Goal: Task Accomplishment & Management: Manage account settings

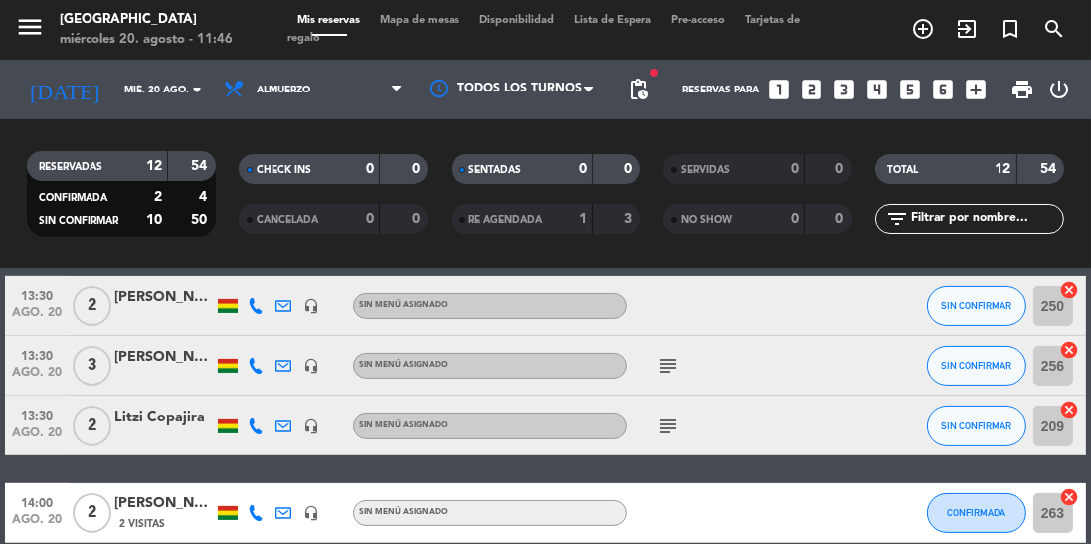
scroll to position [646, 0]
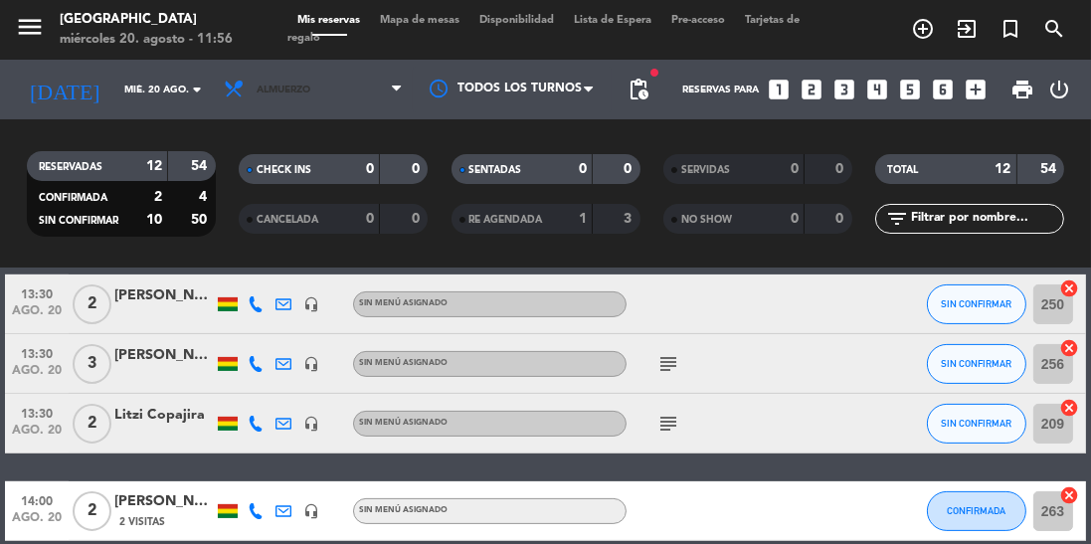
click at [311, 100] on span "Almuerzo" at bounding box center [313, 90] width 199 height 44
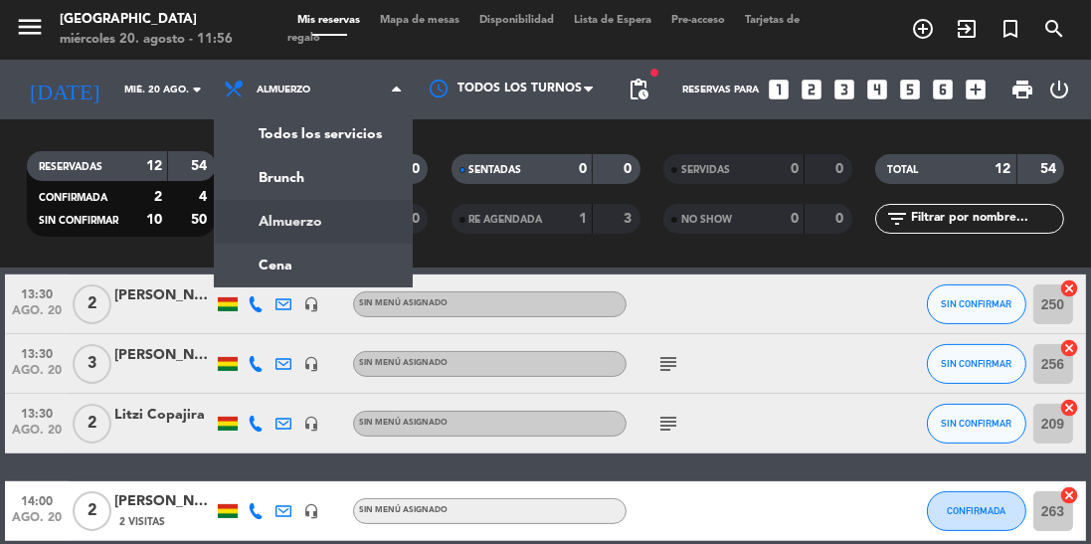
click at [306, 263] on div "menu Jardín de Asia miércoles 20. agosto - 11:56 Mis reservas Mapa de mesas Dis…" at bounding box center [545, 134] width 1091 height 268
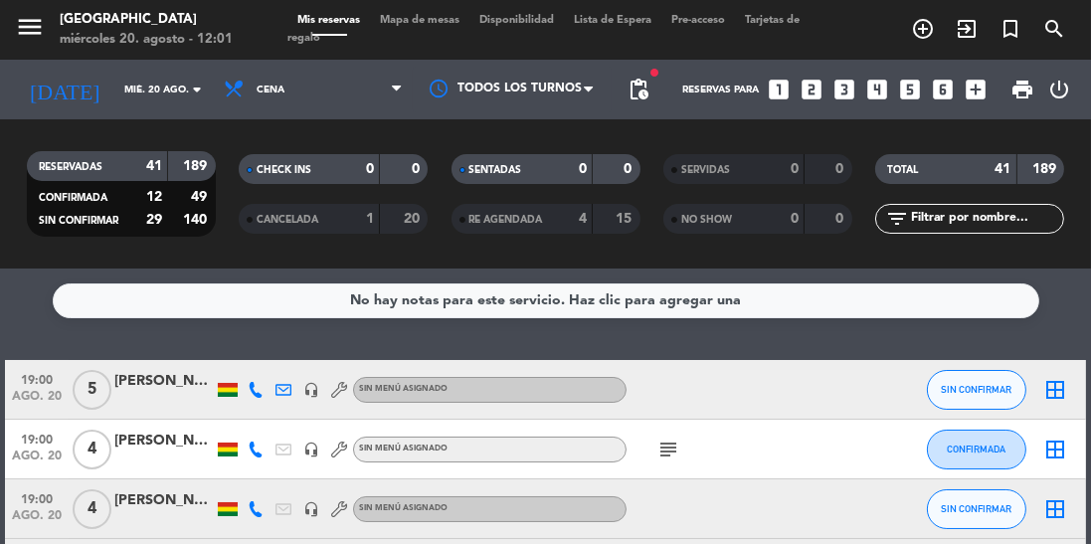
scroll to position [25, 0]
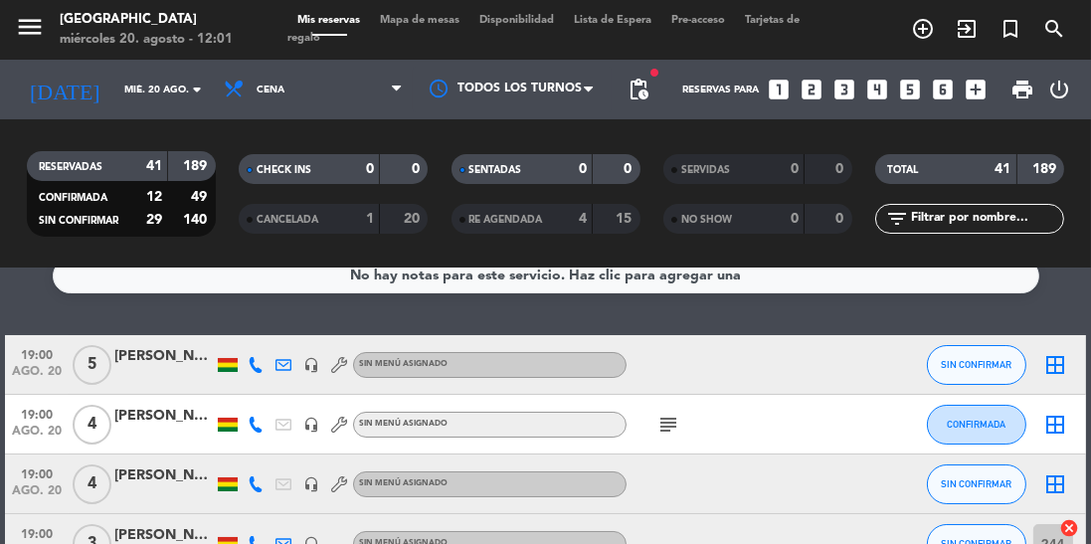
click at [41, 487] on span "ago. 20" at bounding box center [37, 495] width 50 height 23
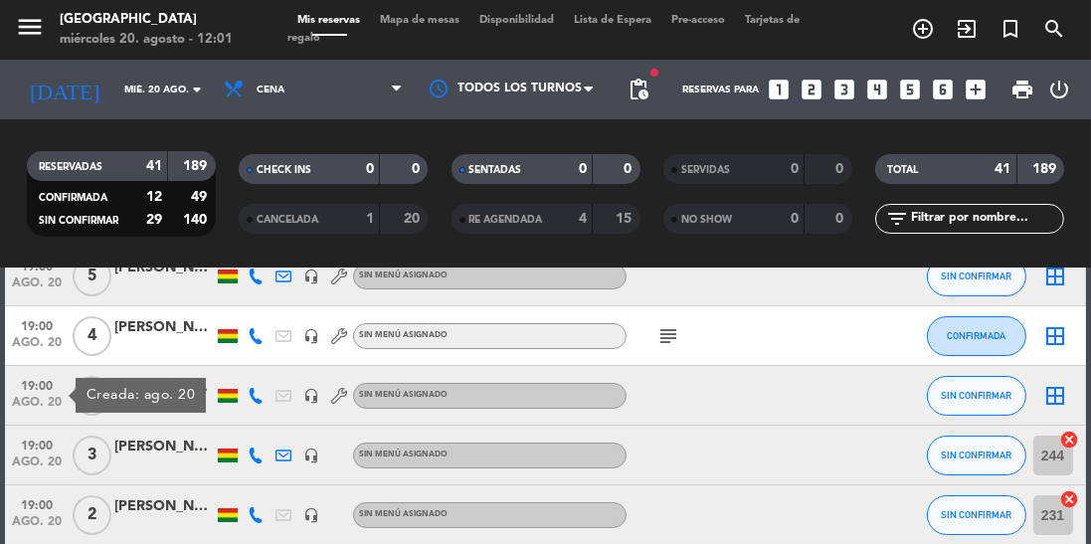
scroll to position [117, 0]
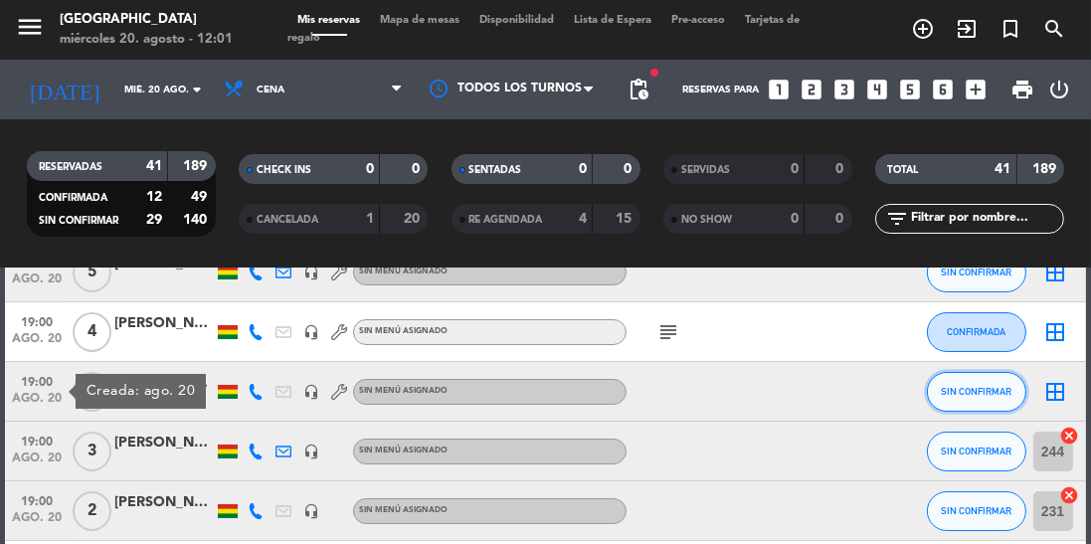
click at [973, 383] on button "SIN CONFIRMAR" at bounding box center [976, 392] width 99 height 40
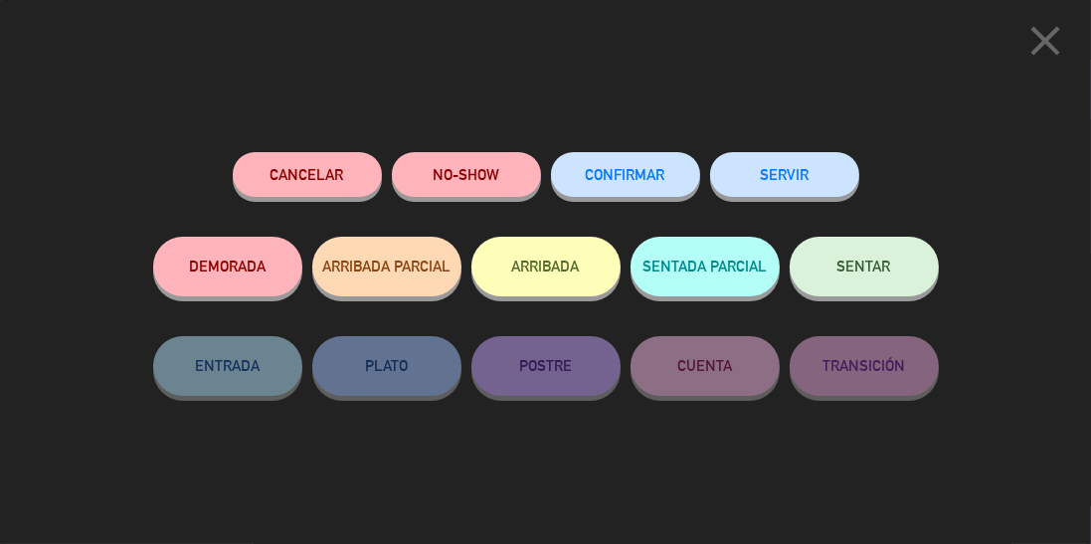
click at [629, 174] on span "CONFIRMAR" at bounding box center [626, 174] width 80 height 17
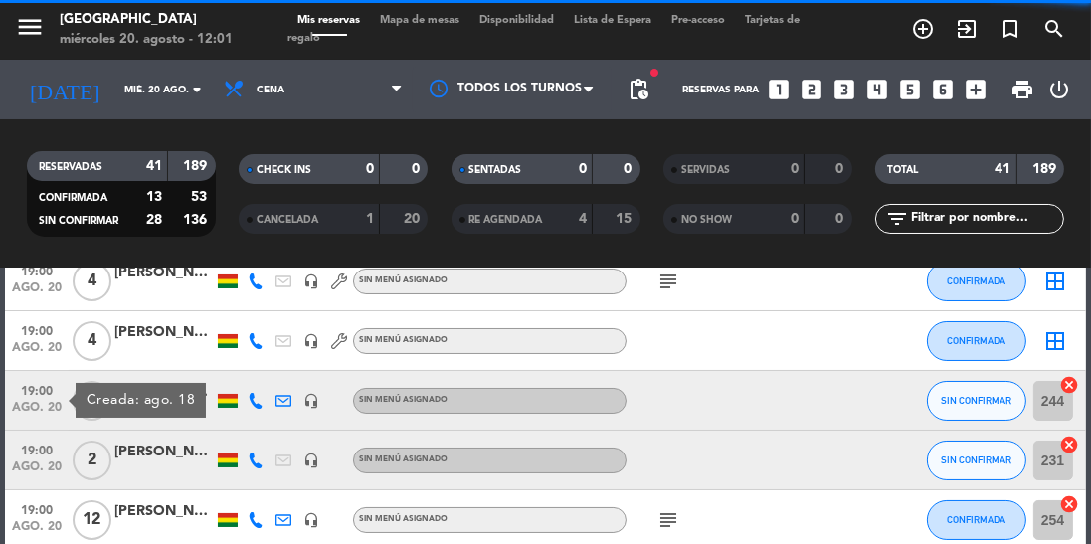
scroll to position [171, 0]
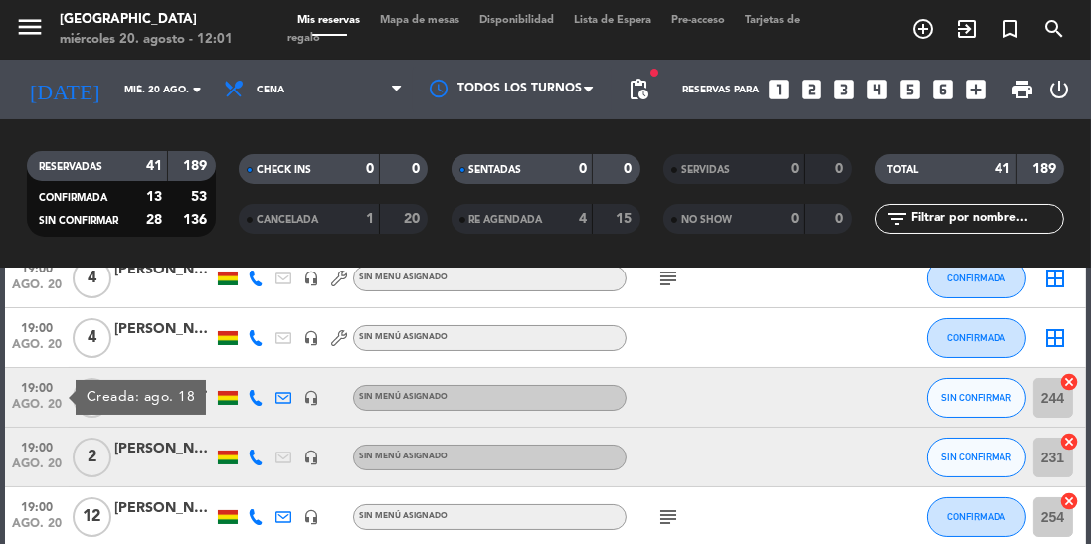
click at [32, 460] on span "ago. 20" at bounding box center [37, 468] width 50 height 23
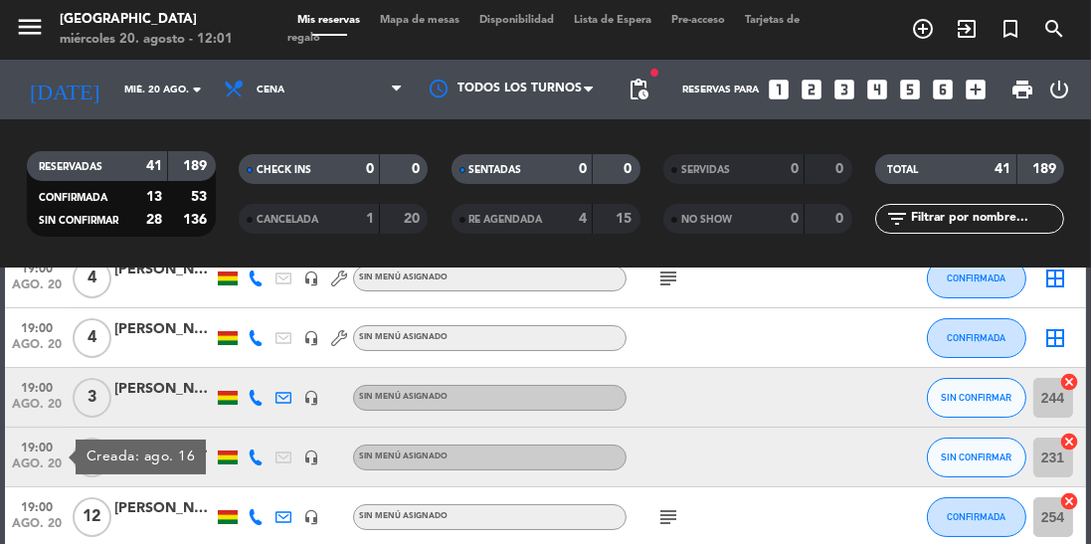
scroll to position [246, 0]
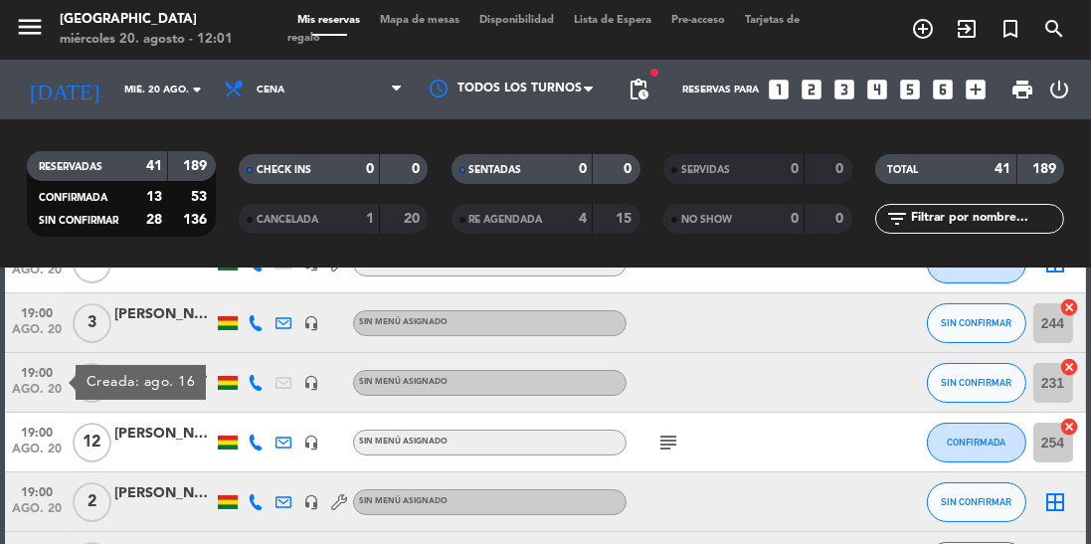
click at [22, 453] on span "ago. 20" at bounding box center [37, 453] width 50 height 23
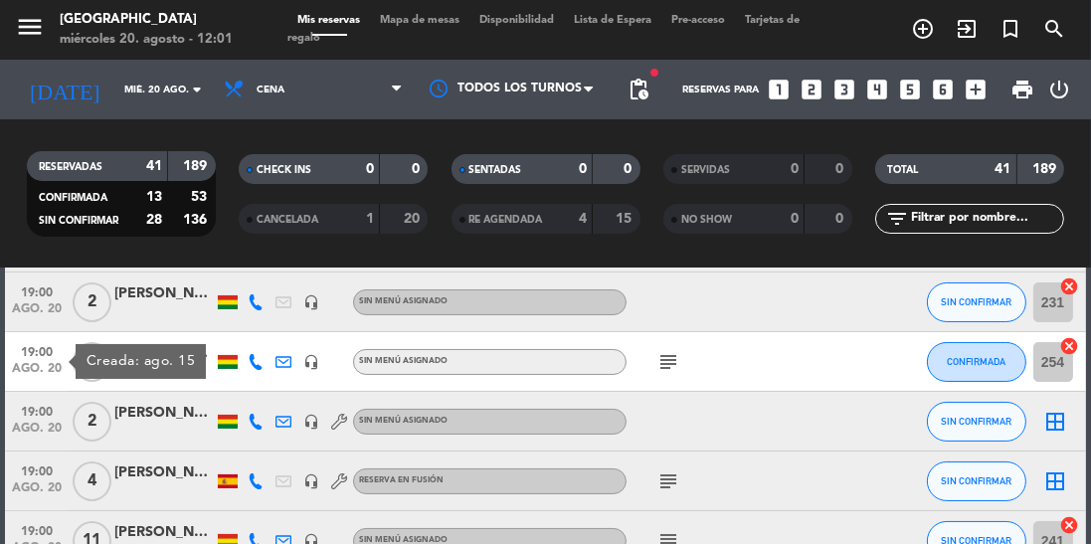
scroll to position [328, 0]
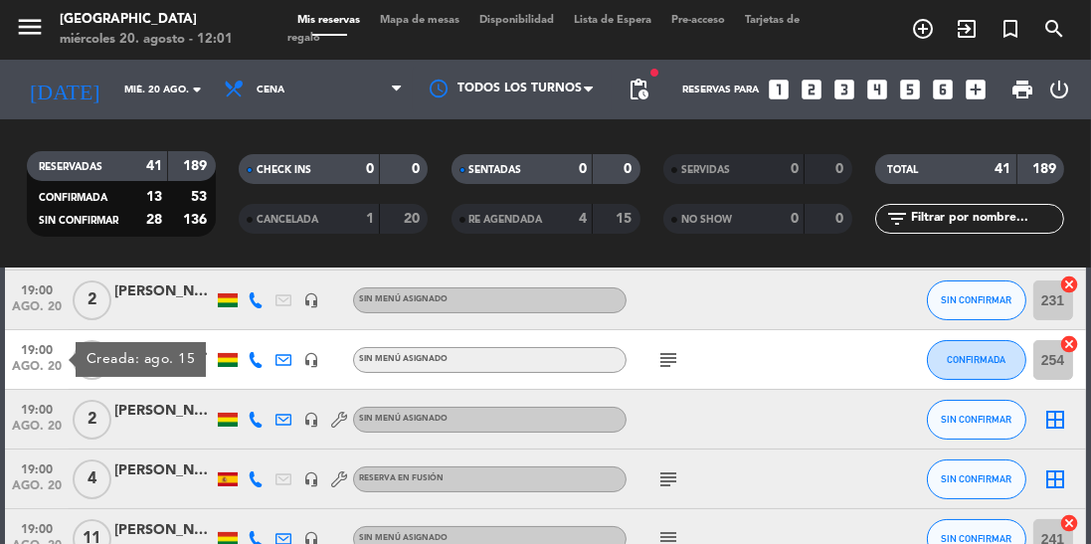
click at [26, 420] on span "ago. 20" at bounding box center [37, 431] width 50 height 23
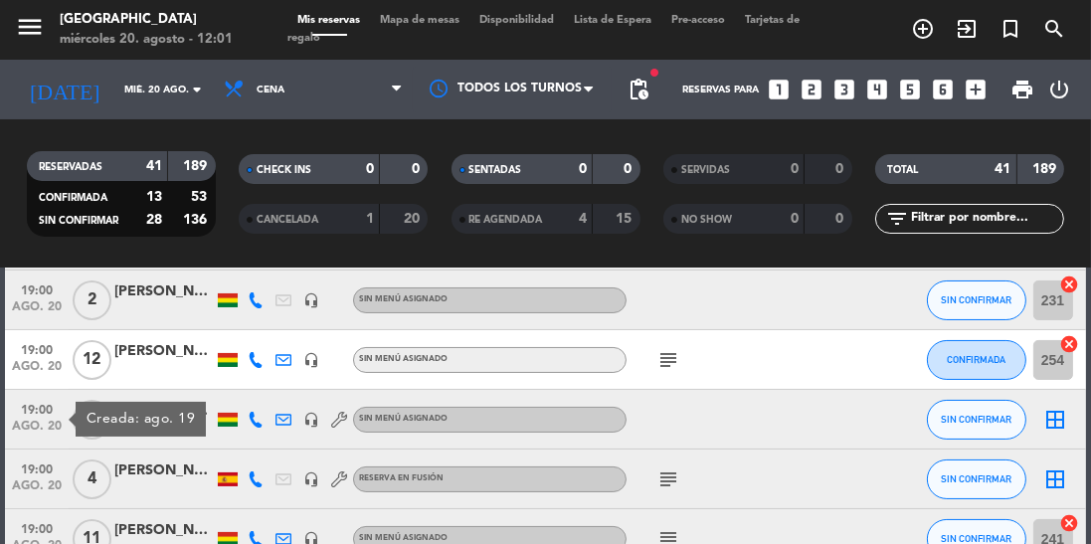
click at [50, 483] on span "ago. 20" at bounding box center [37, 490] width 50 height 23
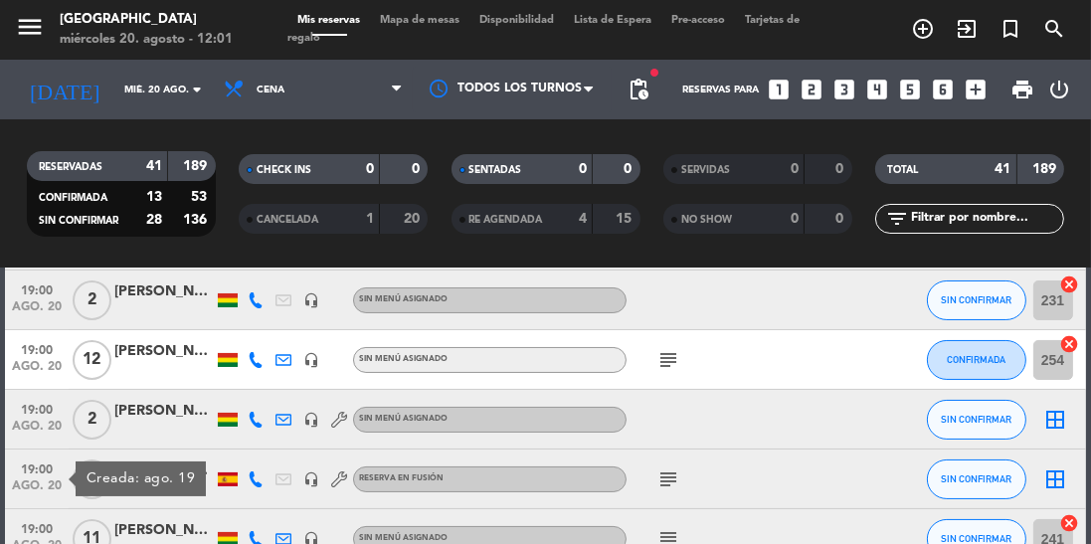
scroll to position [445, 0]
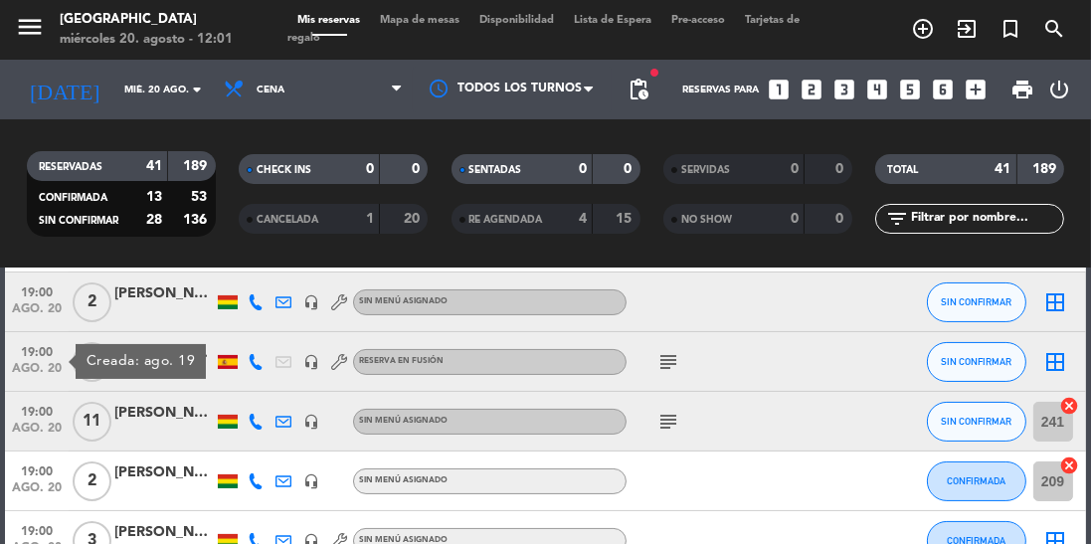
click at [47, 420] on span "19:00" at bounding box center [37, 410] width 50 height 23
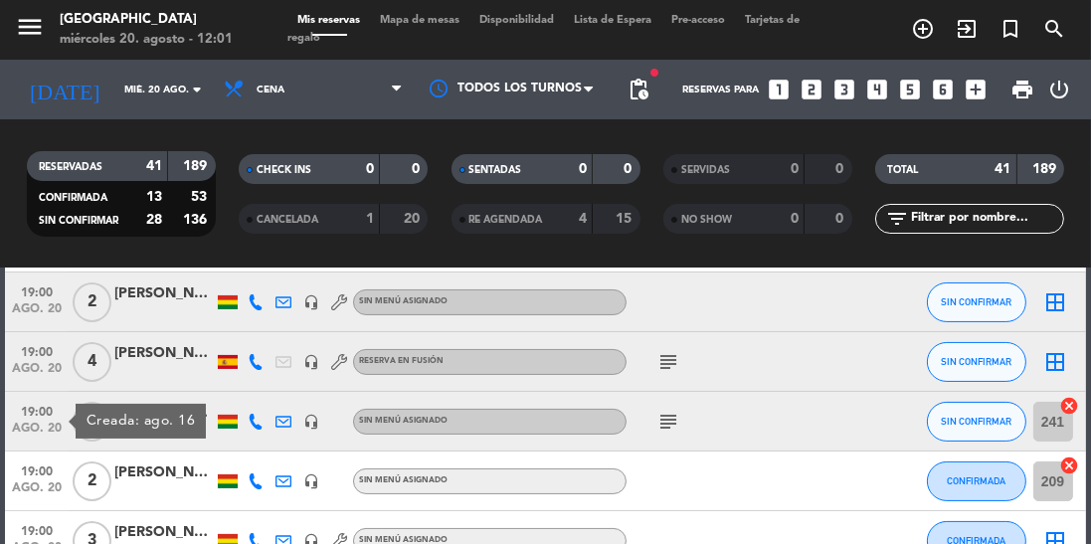
click at [57, 494] on span "ago. 20" at bounding box center [37, 492] width 50 height 23
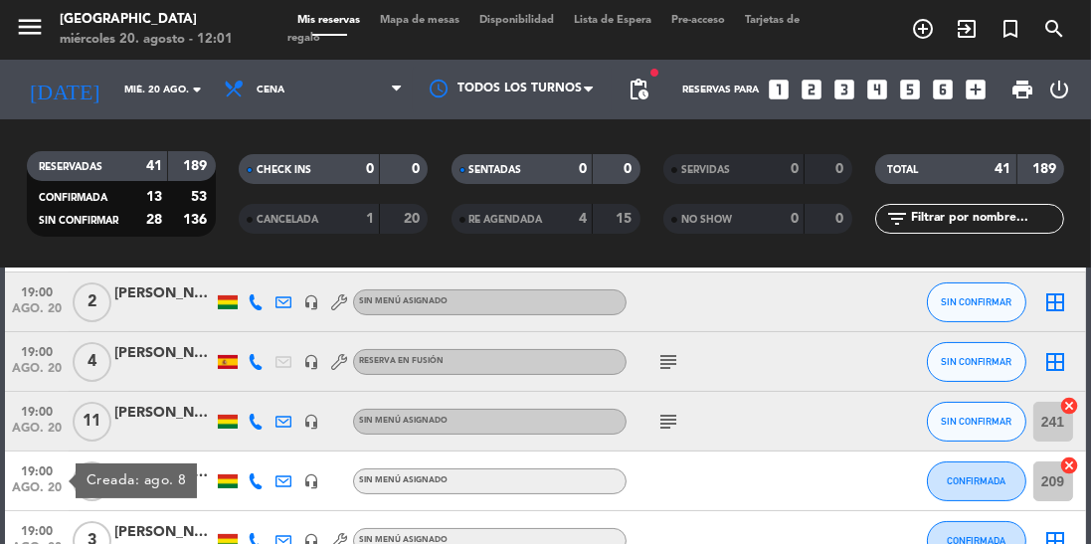
scroll to position [527, 0]
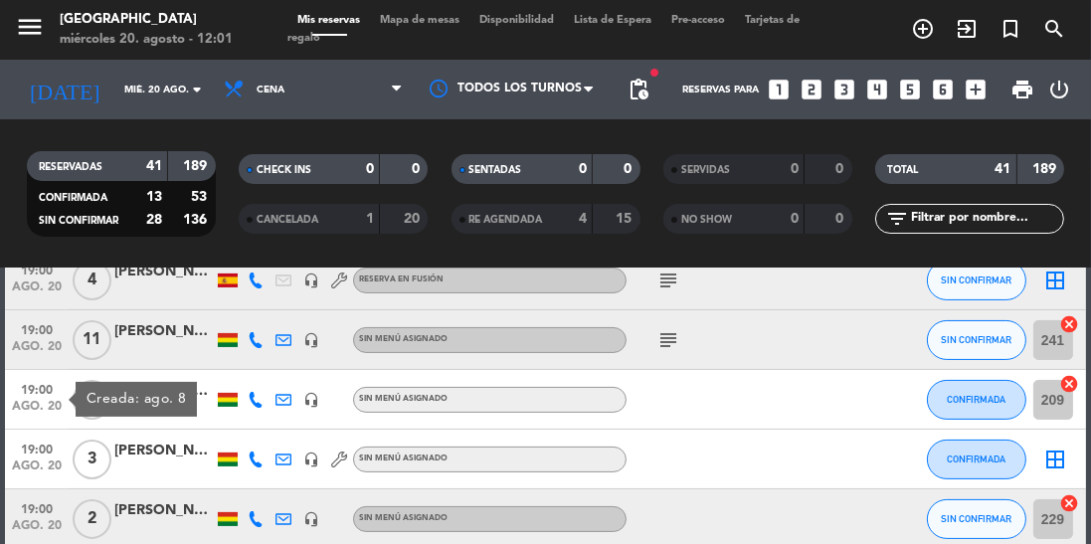
click at [28, 469] on span "ago. 20" at bounding box center [37, 470] width 50 height 23
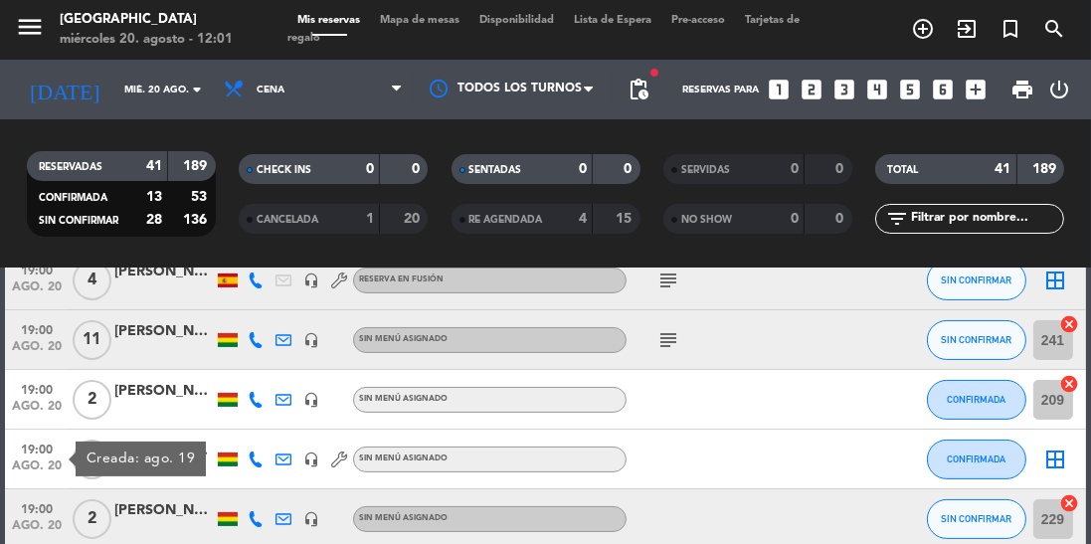
scroll to position [610, 0]
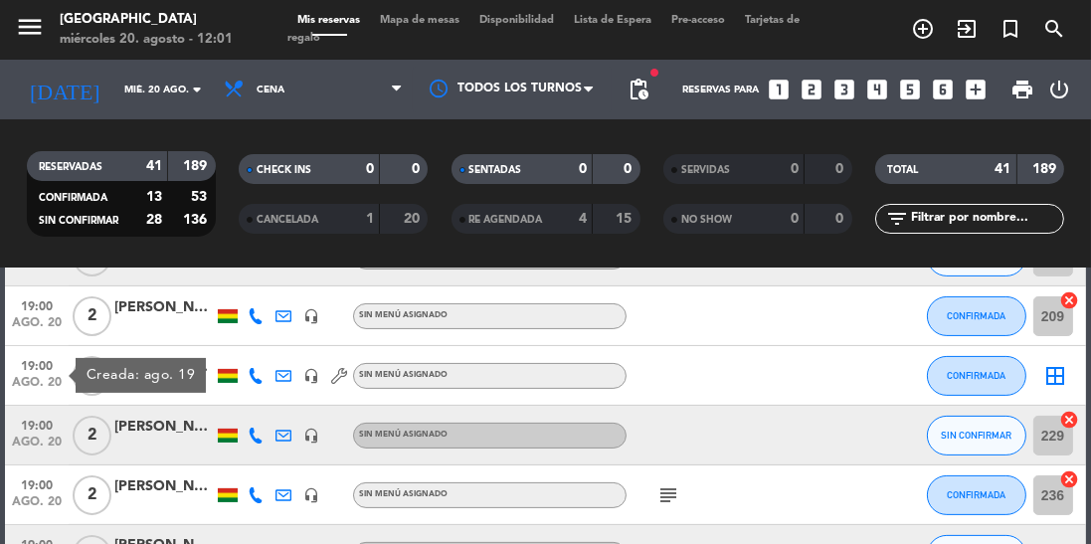
click at [40, 423] on span "19:00" at bounding box center [37, 424] width 50 height 23
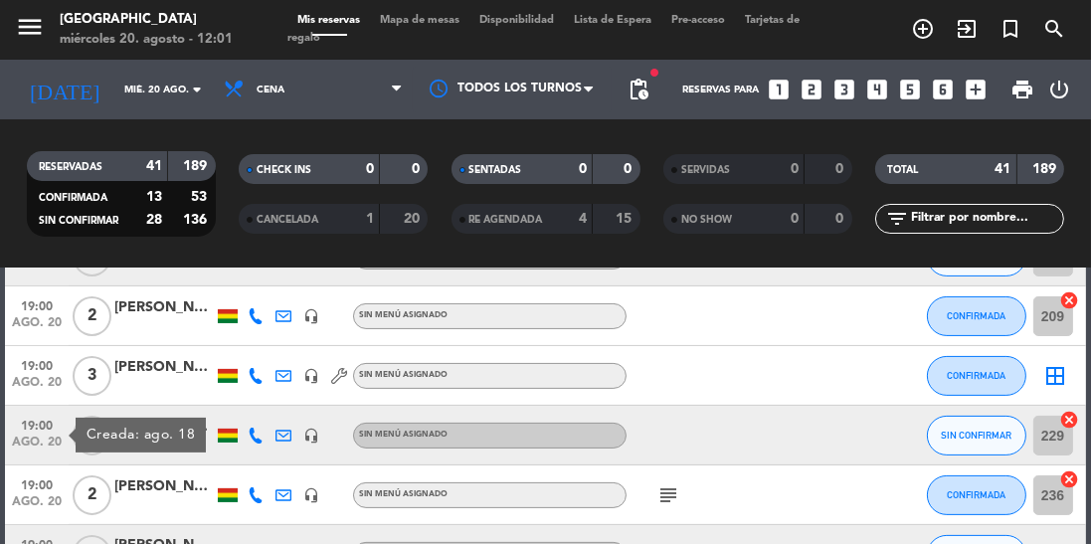
click at [49, 502] on span "ago. 20" at bounding box center [37, 506] width 50 height 23
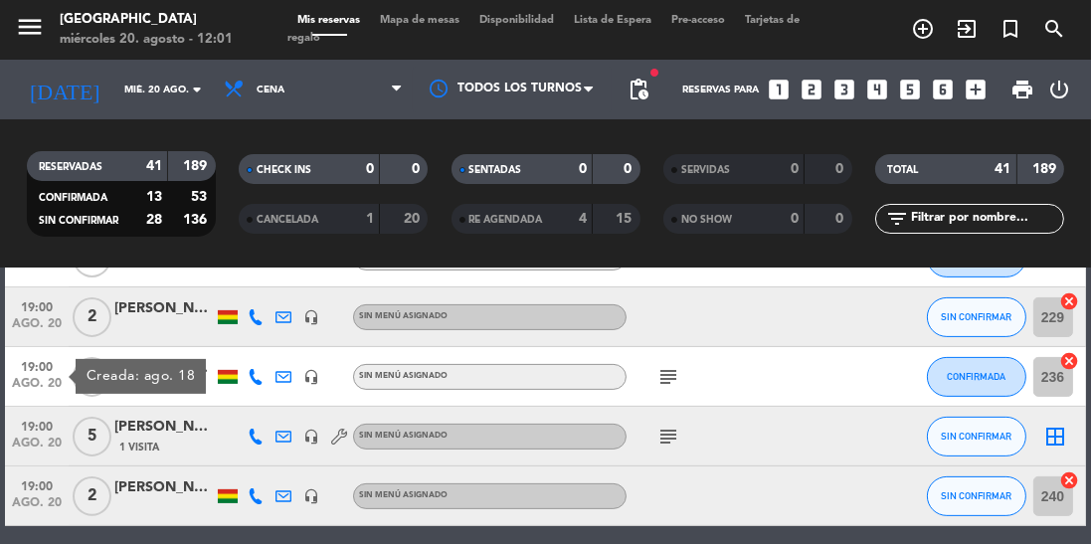
scroll to position [754, 0]
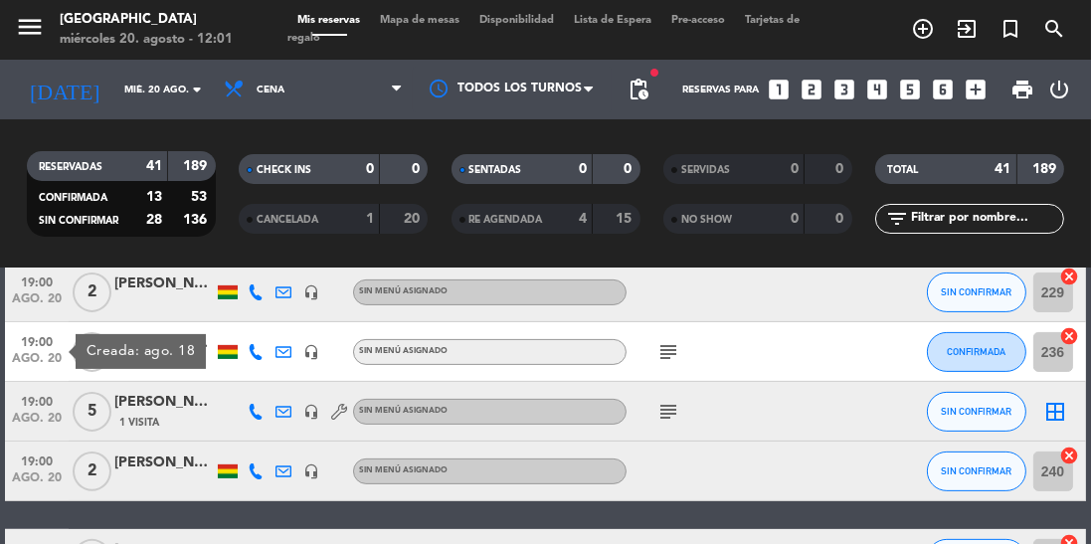
click at [18, 413] on span "ago. 20" at bounding box center [37, 423] width 50 height 23
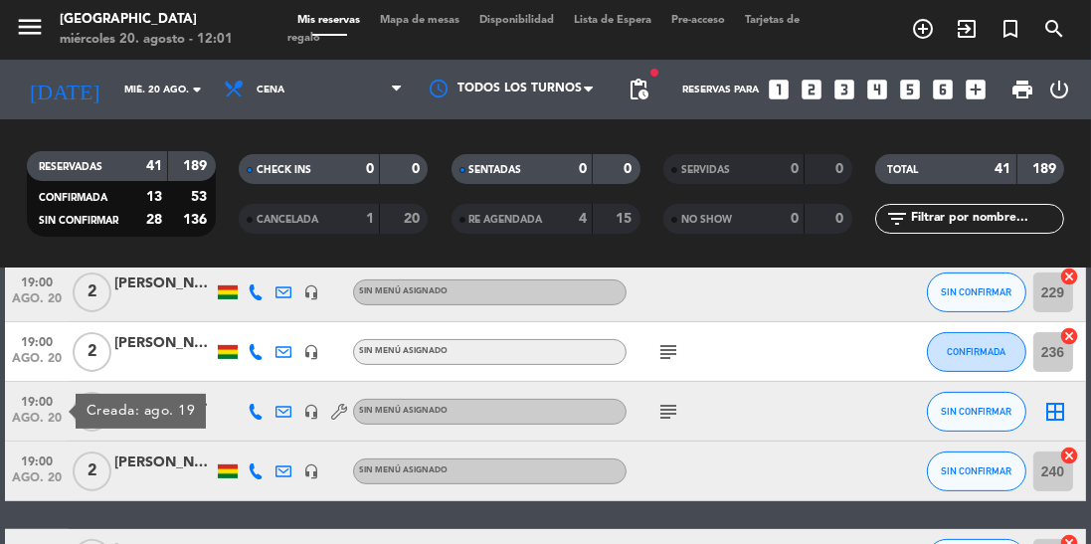
click at [24, 475] on span "ago. 20" at bounding box center [37, 482] width 50 height 23
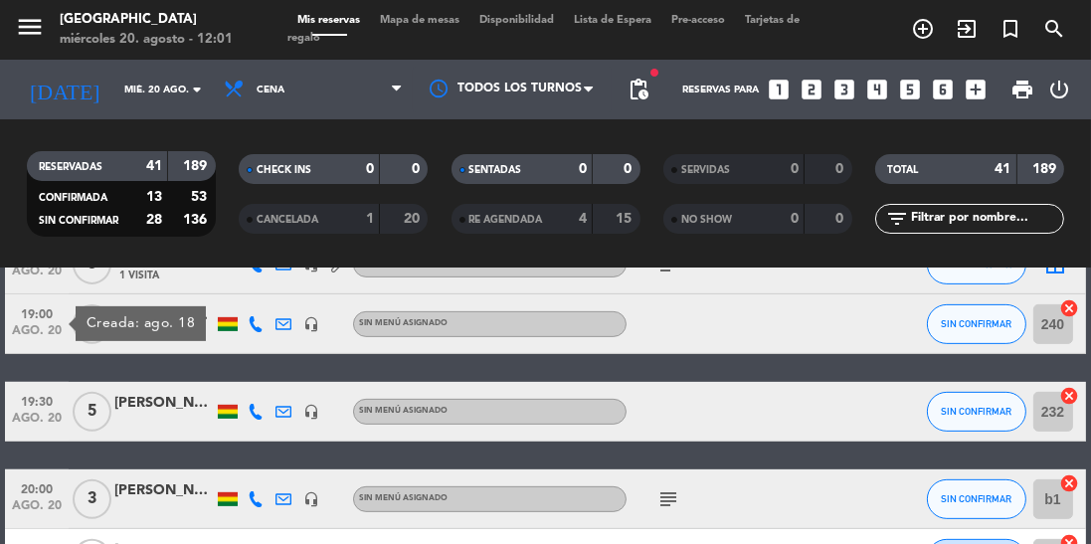
scroll to position [914, 0]
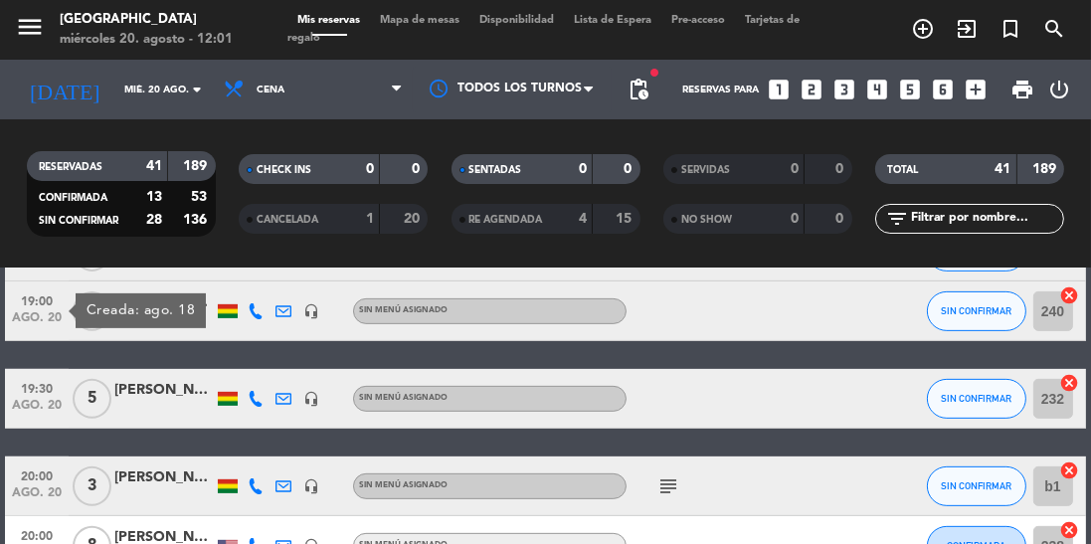
click at [29, 410] on span "ago. 20" at bounding box center [37, 410] width 50 height 23
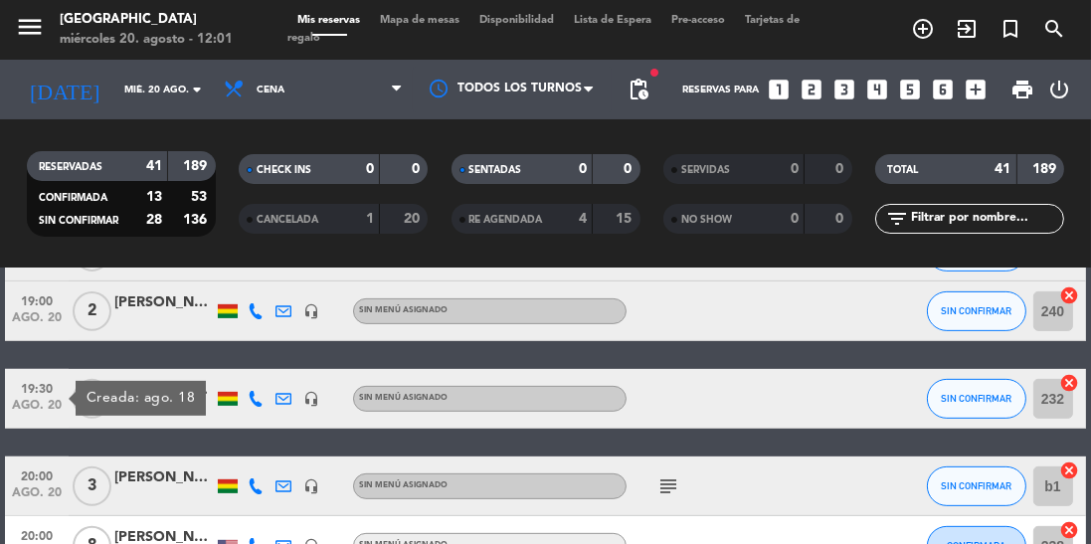
click at [45, 490] on span "ago. 20" at bounding box center [37, 497] width 50 height 23
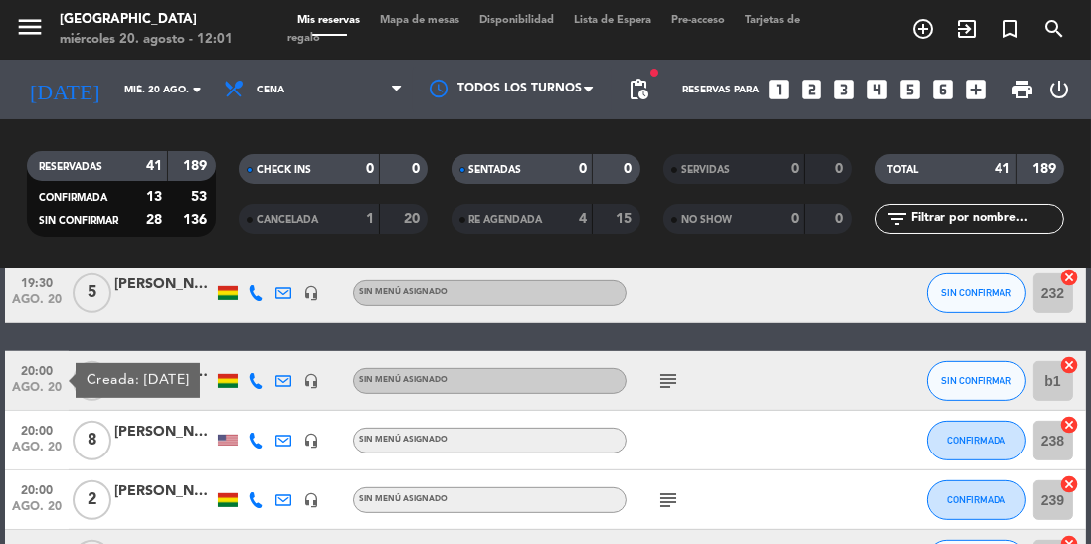
scroll to position [1019, 0]
click at [26, 444] on span "ago. 20" at bounding box center [37, 451] width 50 height 23
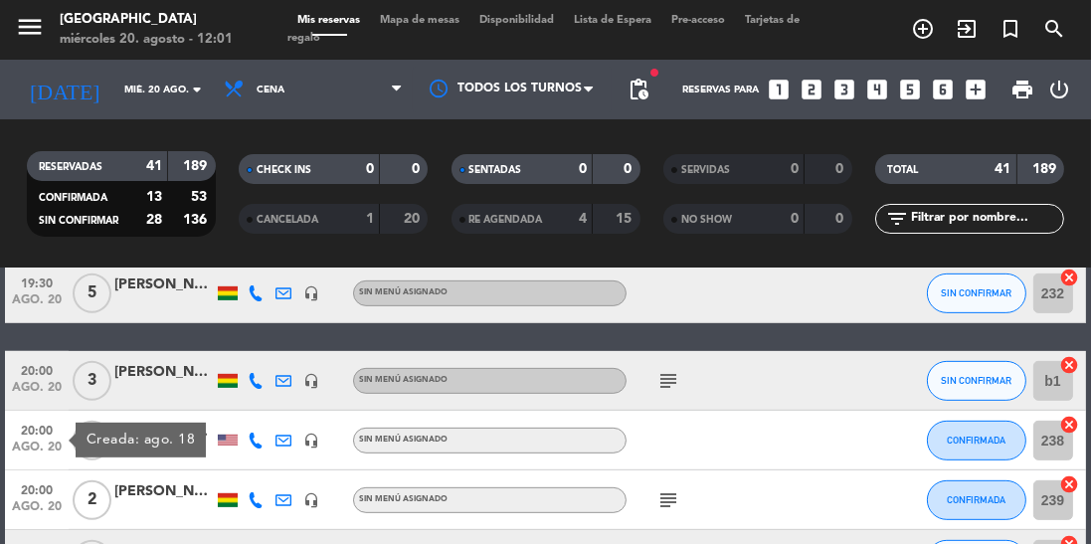
click at [42, 515] on span "ago. 20" at bounding box center [37, 511] width 50 height 23
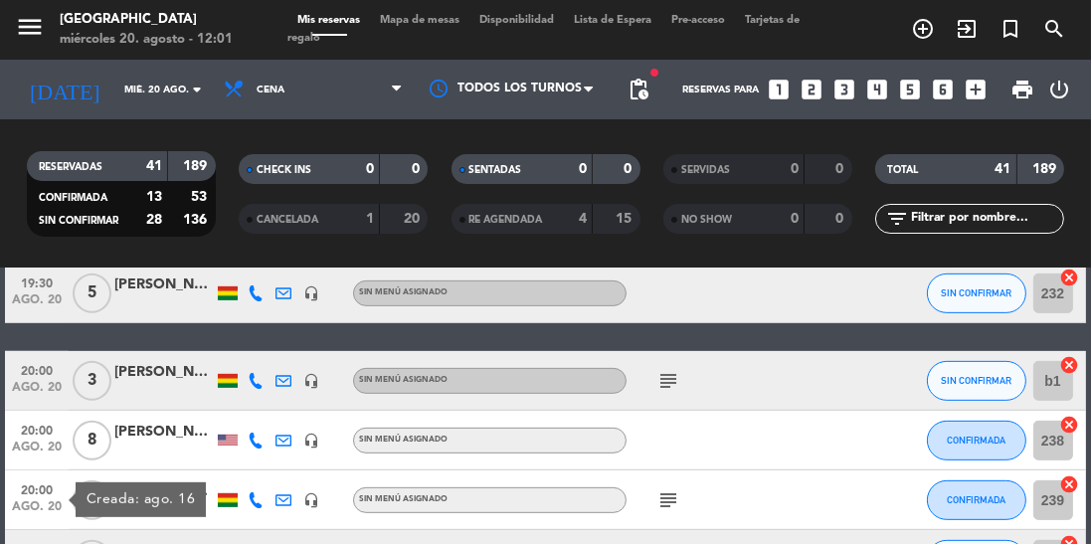
scroll to position [1151, 0]
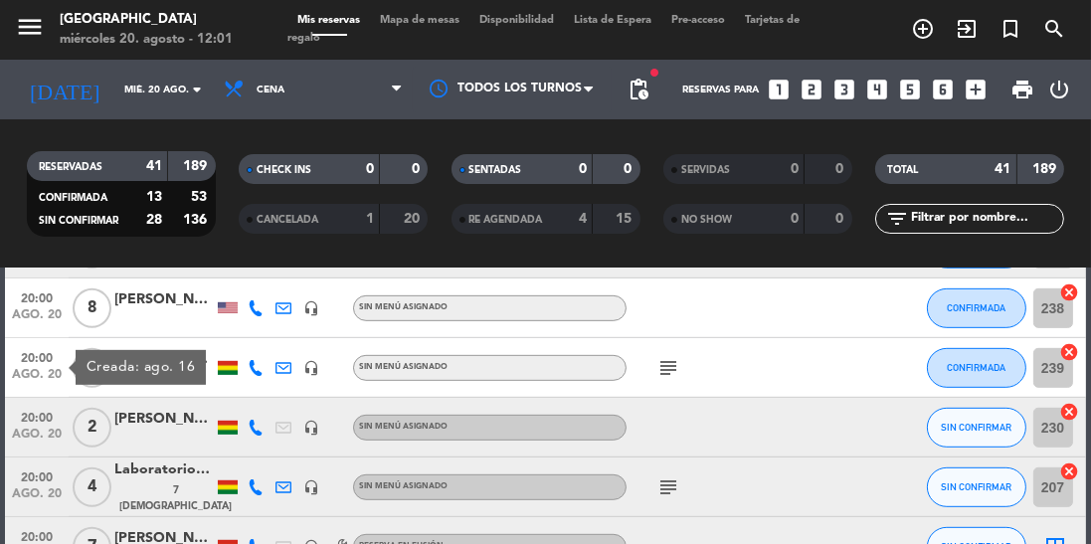
click at [48, 427] on span "ago. 20" at bounding box center [37, 438] width 50 height 23
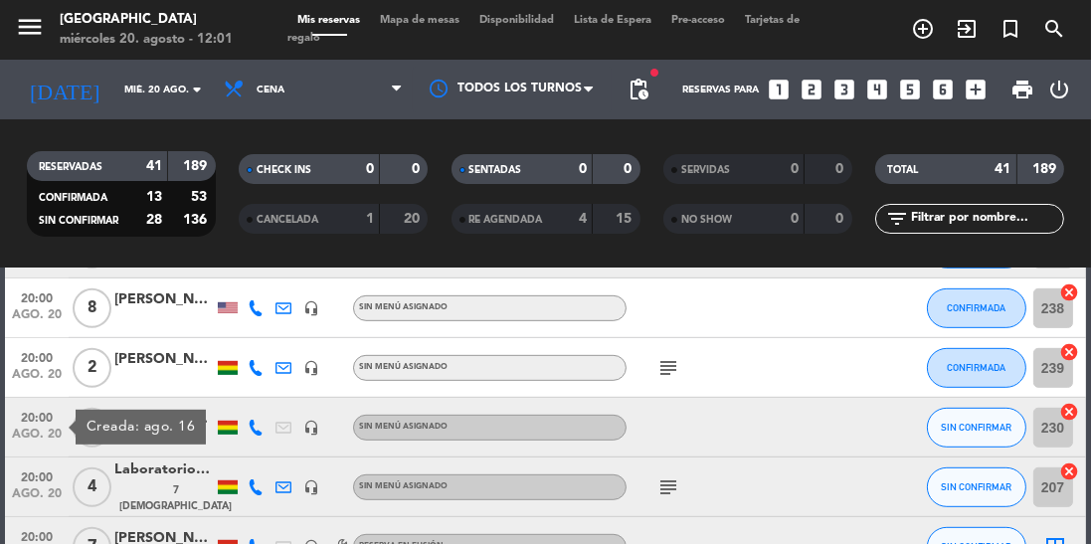
click at [47, 499] on span "ago. 20" at bounding box center [37, 498] width 50 height 23
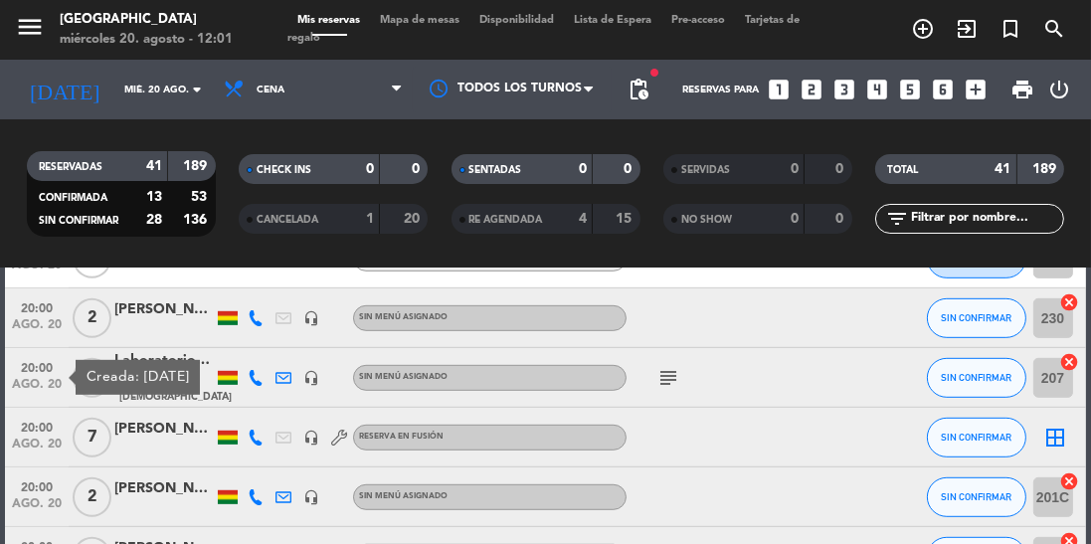
scroll to position [1287, 0]
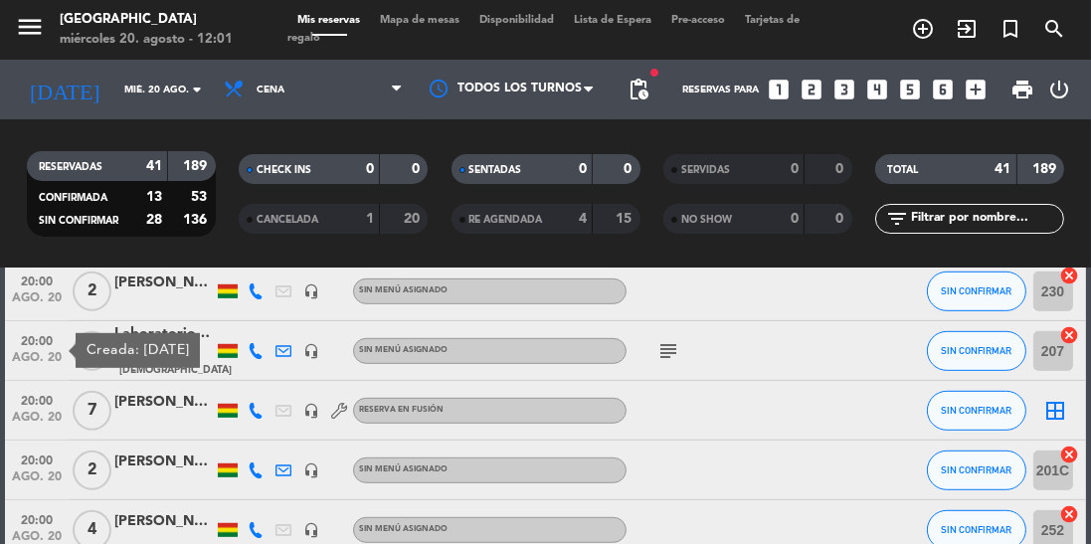
click at [29, 416] on span "ago. 20" at bounding box center [37, 422] width 50 height 23
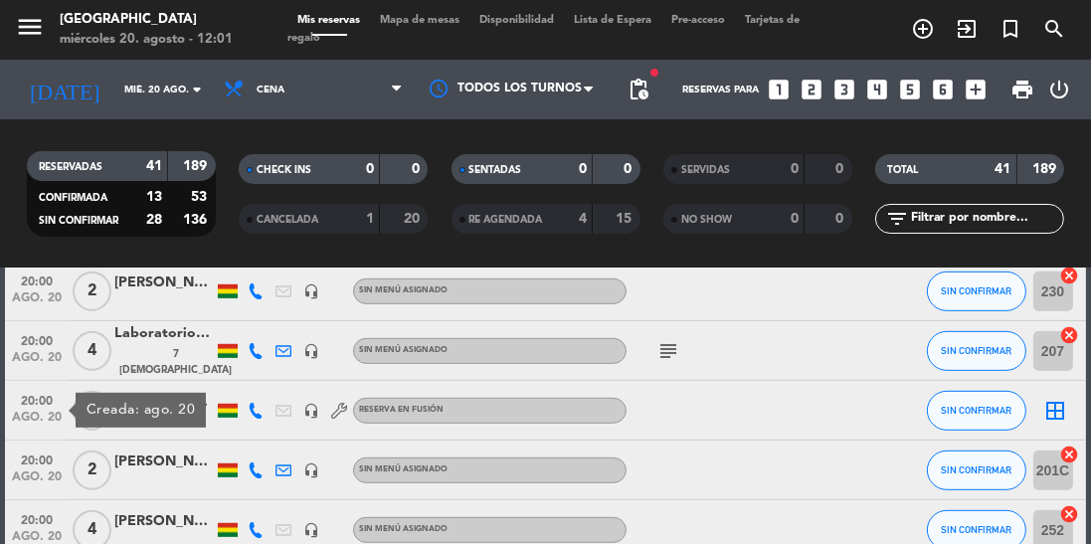
click at [36, 482] on span "ago. 20" at bounding box center [37, 481] width 50 height 23
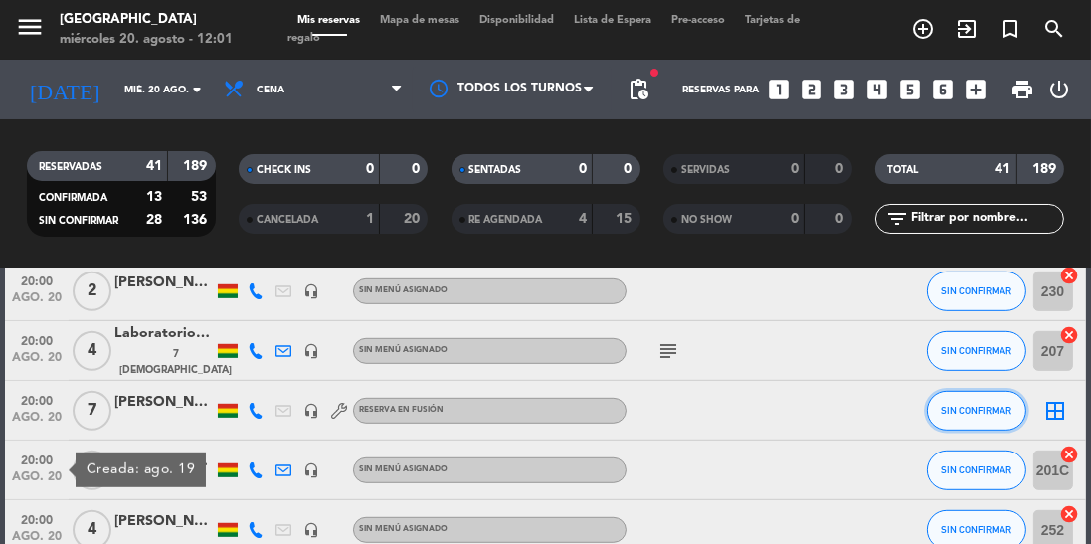
click at [966, 418] on button "SIN CONFIRMAR" at bounding box center [976, 411] width 99 height 40
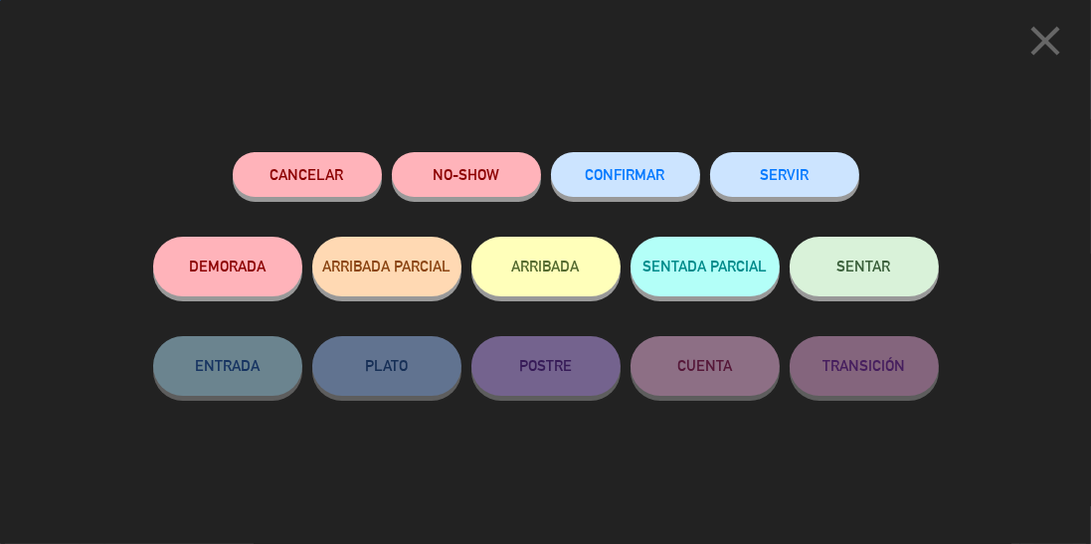
click at [637, 175] on span "CONFIRMAR" at bounding box center [626, 174] width 80 height 17
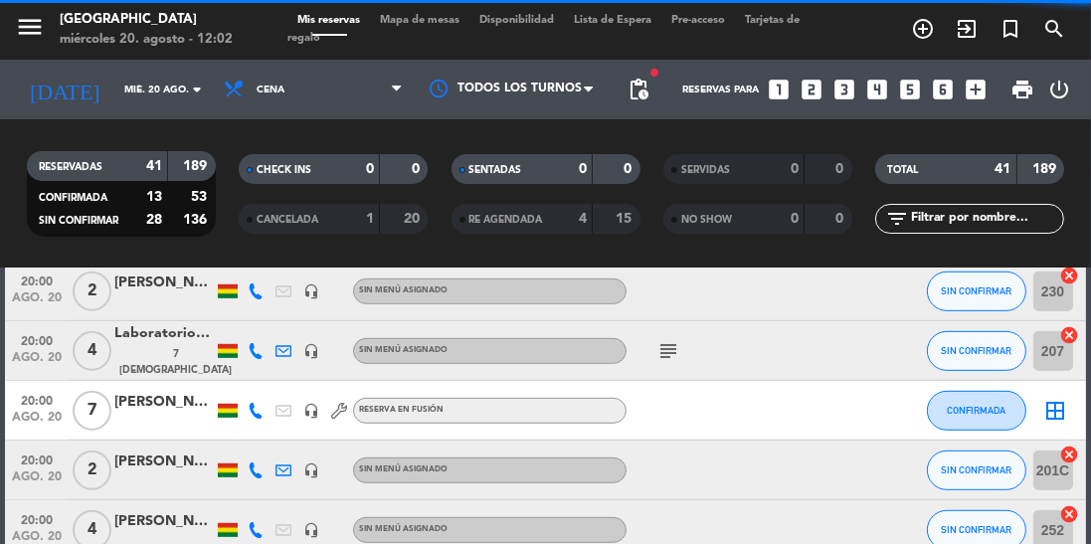
click at [33, 476] on span "ago. 20" at bounding box center [37, 481] width 50 height 23
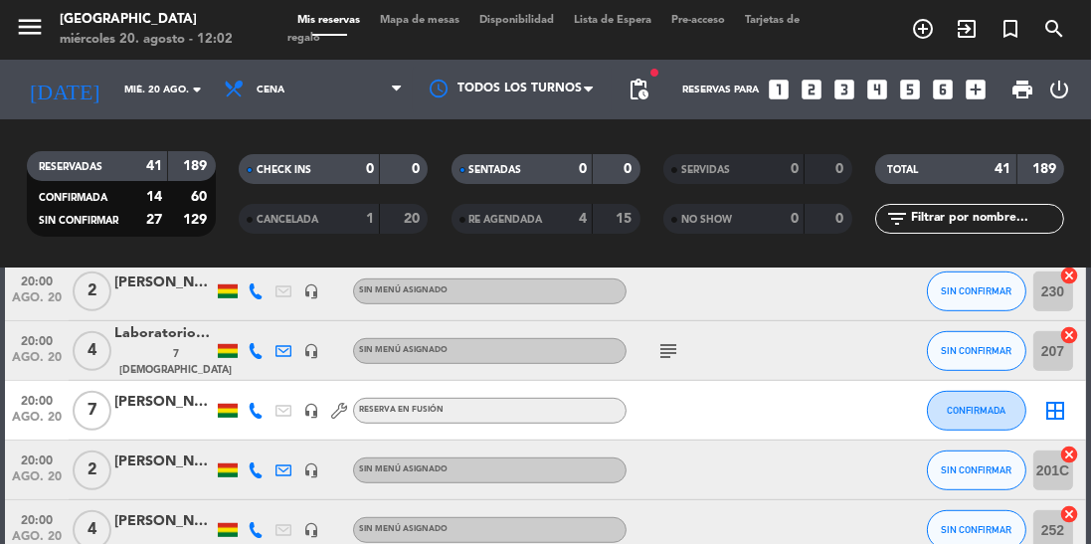
scroll to position [1340, 0]
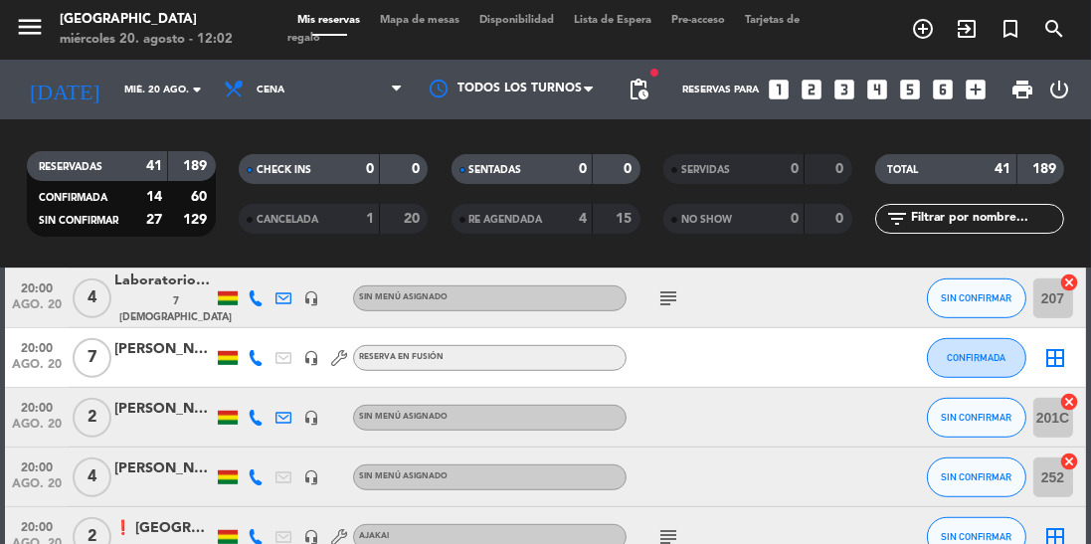
click at [34, 488] on span "ago. 20" at bounding box center [37, 488] width 50 height 23
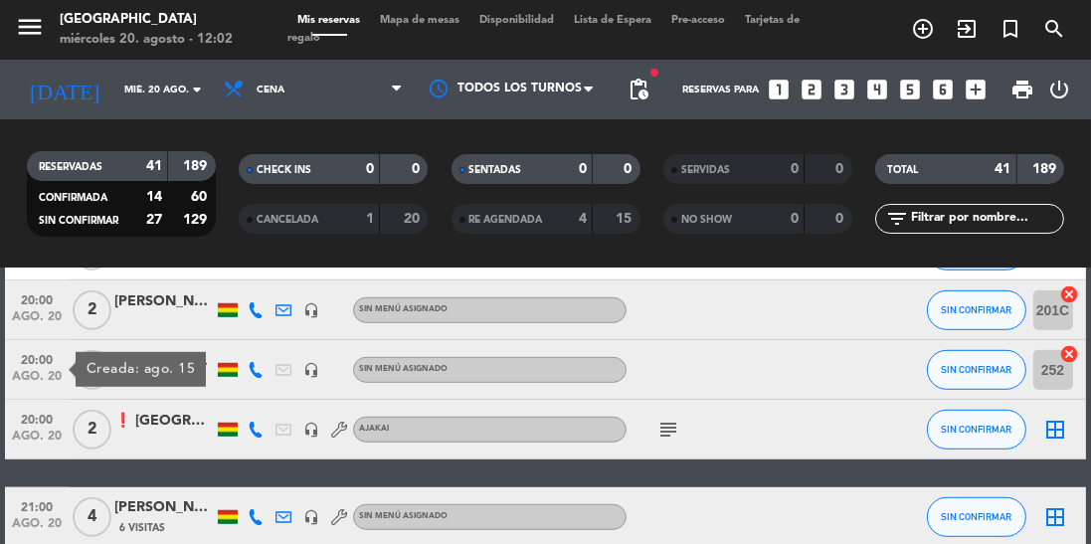
scroll to position [1483, 0]
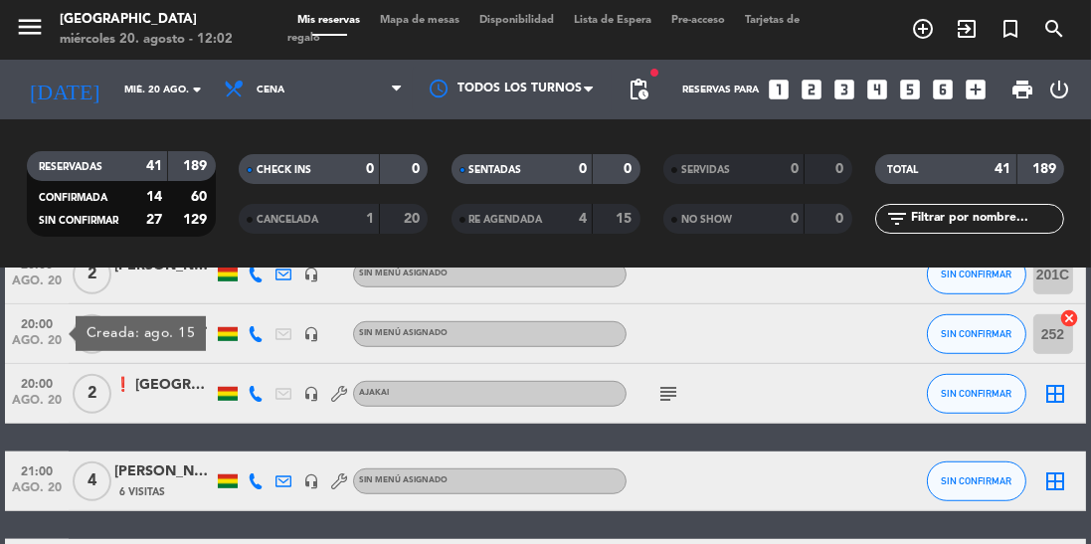
click at [34, 403] on span "ago. 20" at bounding box center [37, 405] width 50 height 23
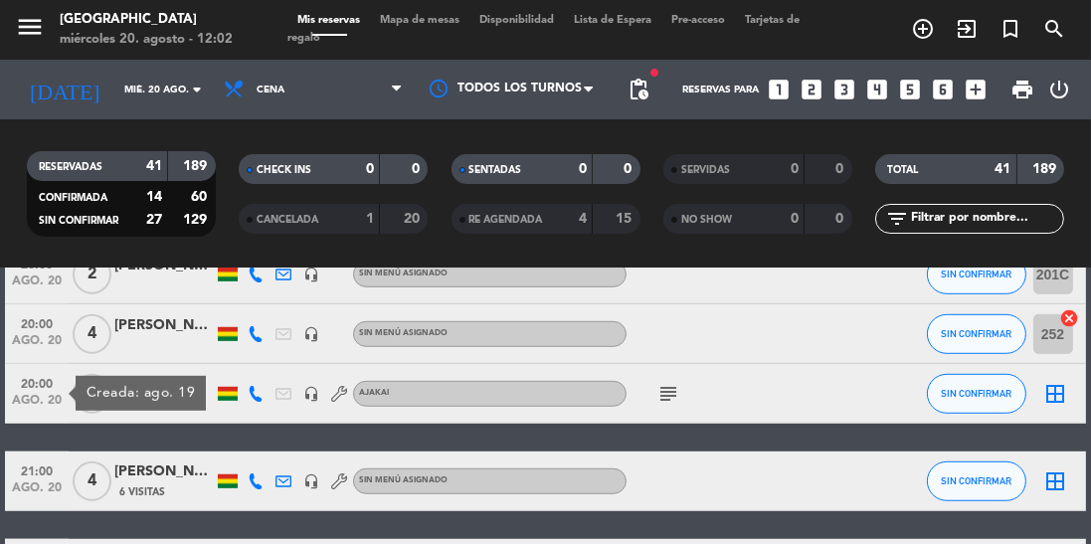
click at [49, 487] on span "ago. 20" at bounding box center [37, 492] width 50 height 23
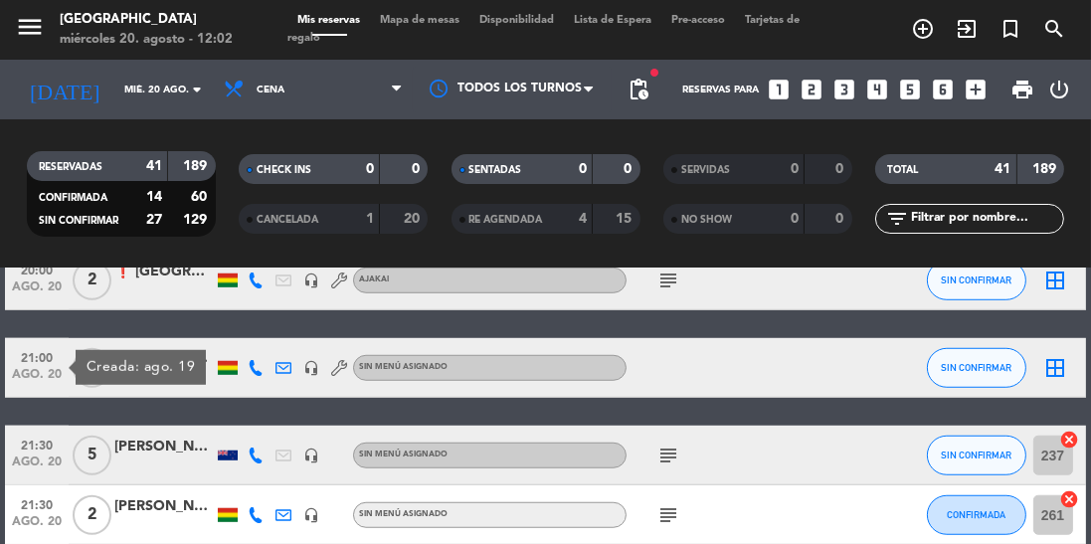
scroll to position [1605, 0]
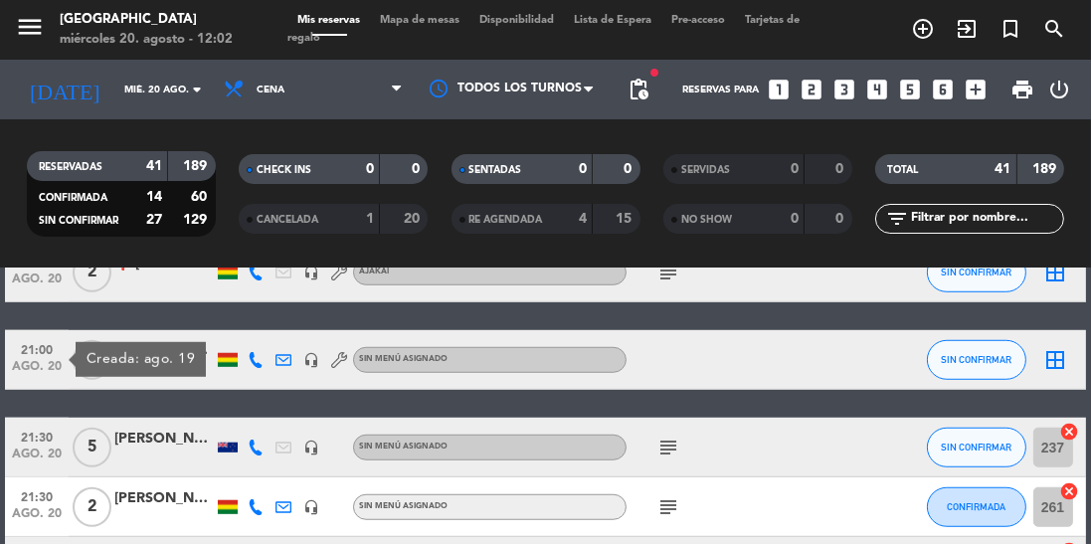
click at [31, 458] on span "ago. 20" at bounding box center [37, 458] width 50 height 23
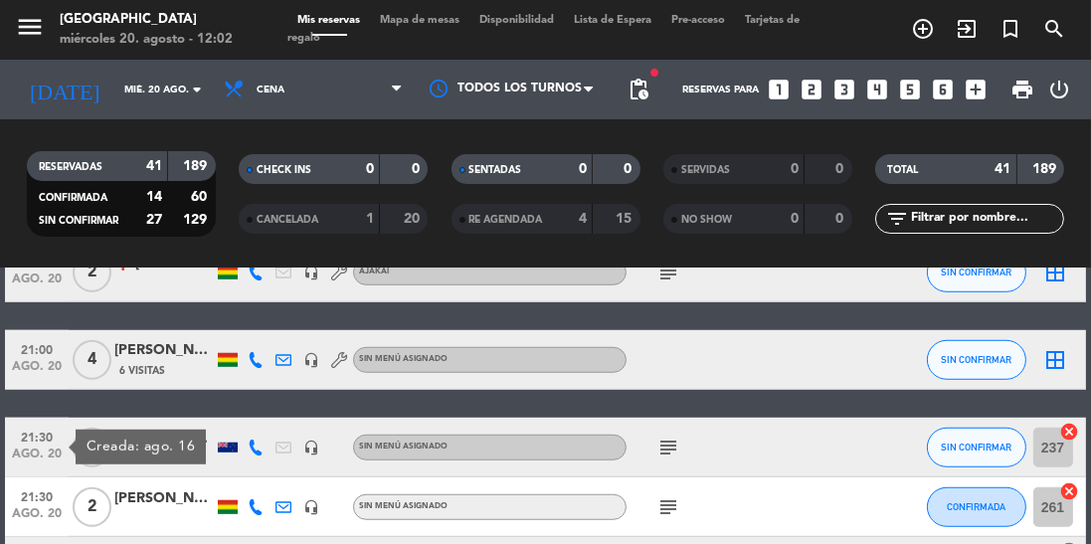
click at [46, 501] on span "21:30" at bounding box center [37, 495] width 50 height 23
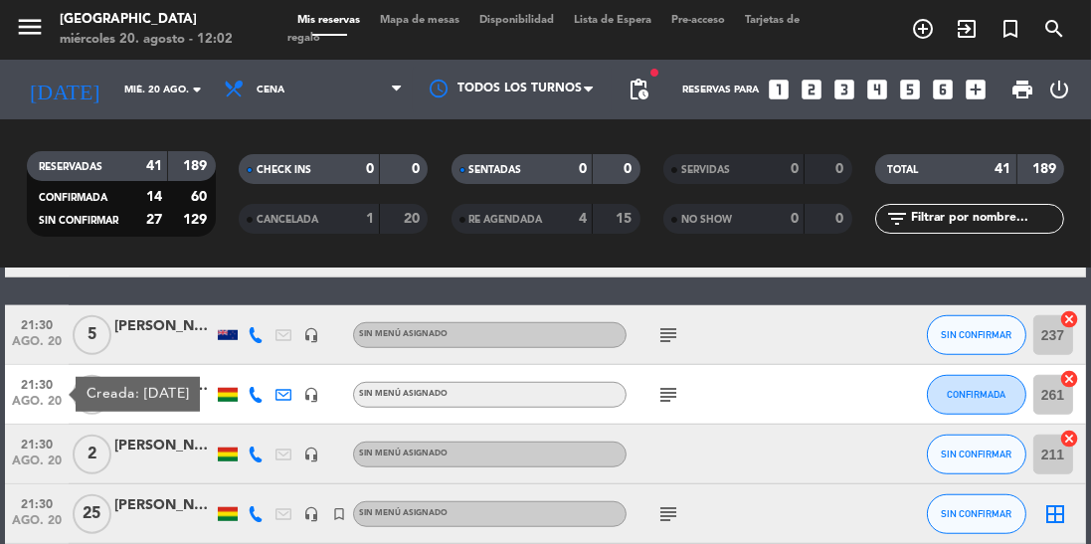
scroll to position [1742, 0]
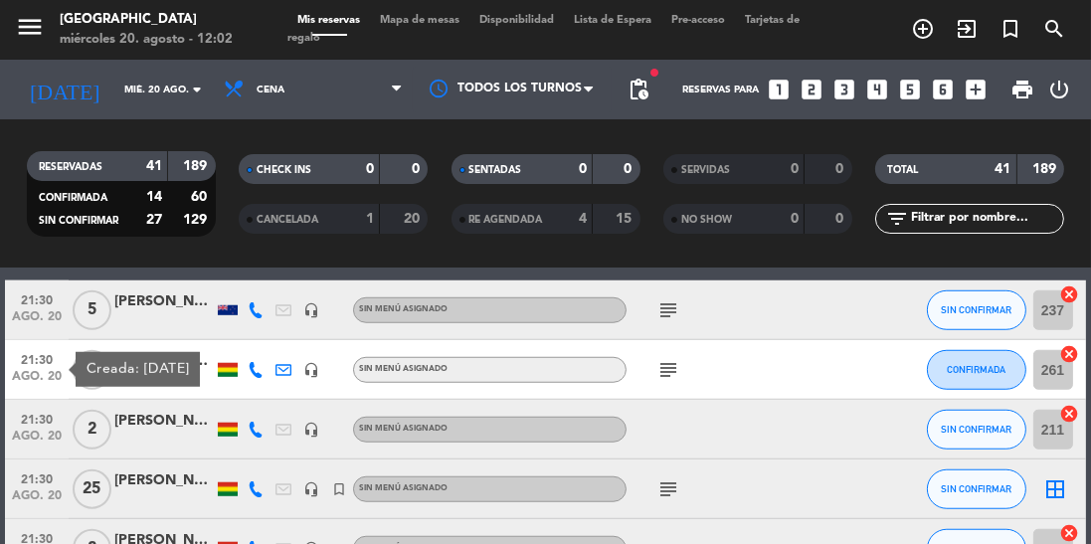
click at [38, 423] on span "21:30" at bounding box center [37, 418] width 50 height 23
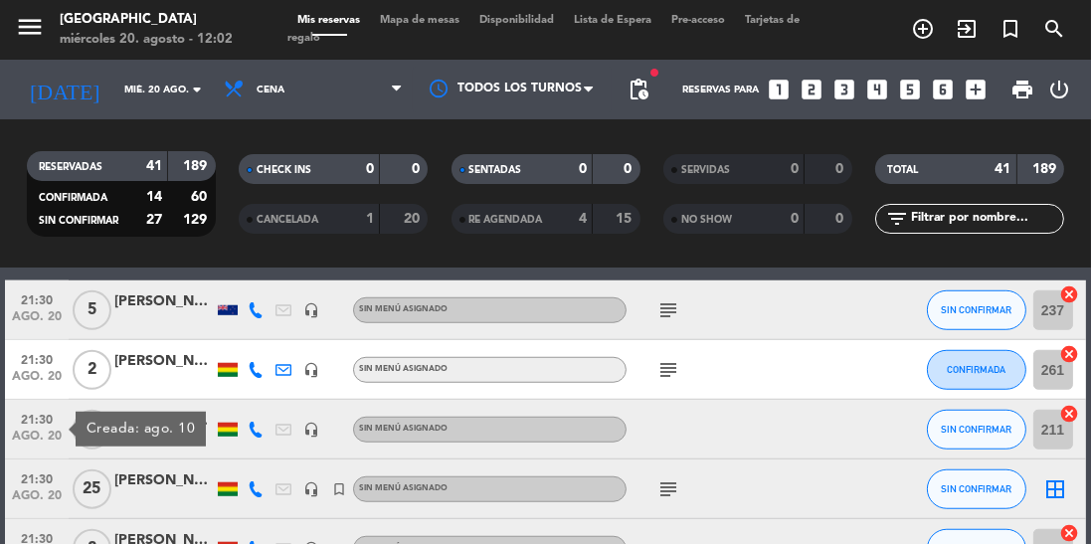
click at [31, 501] on span "ago. 20" at bounding box center [37, 500] width 50 height 23
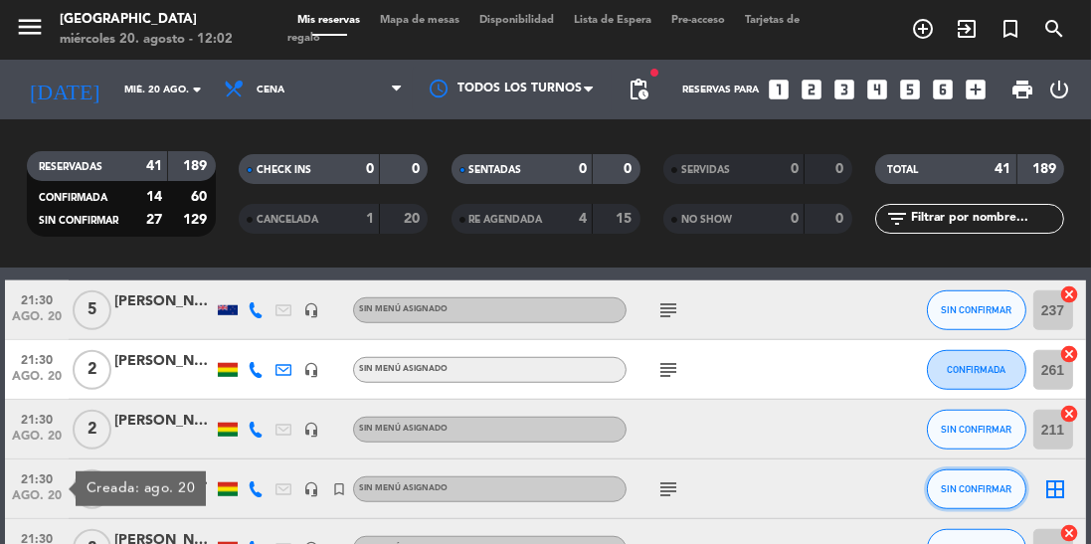
click at [976, 494] on button "SIN CONFIRMAR" at bounding box center [976, 489] width 99 height 40
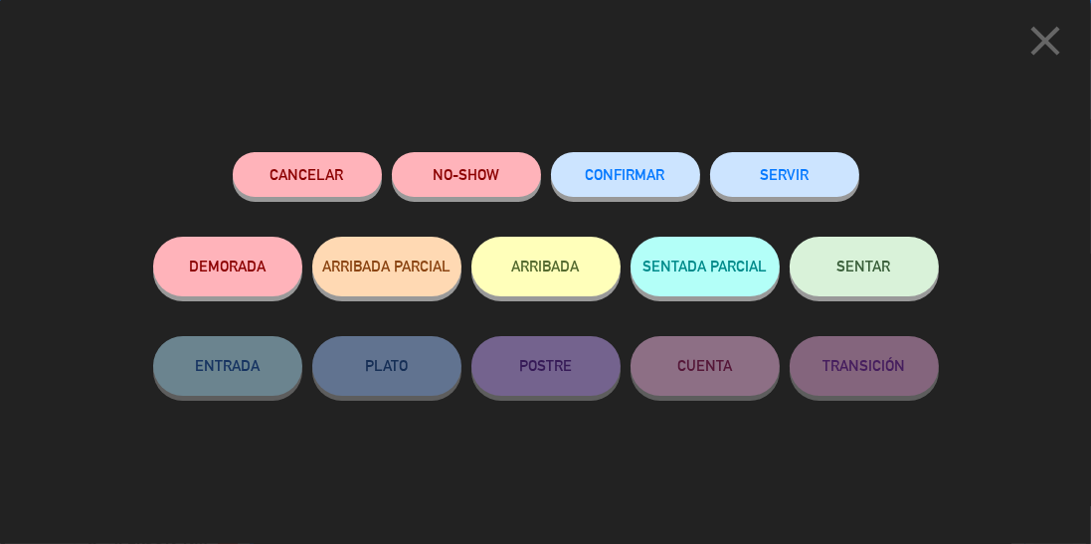
click at [639, 161] on button "CONFIRMAR" at bounding box center [625, 174] width 149 height 45
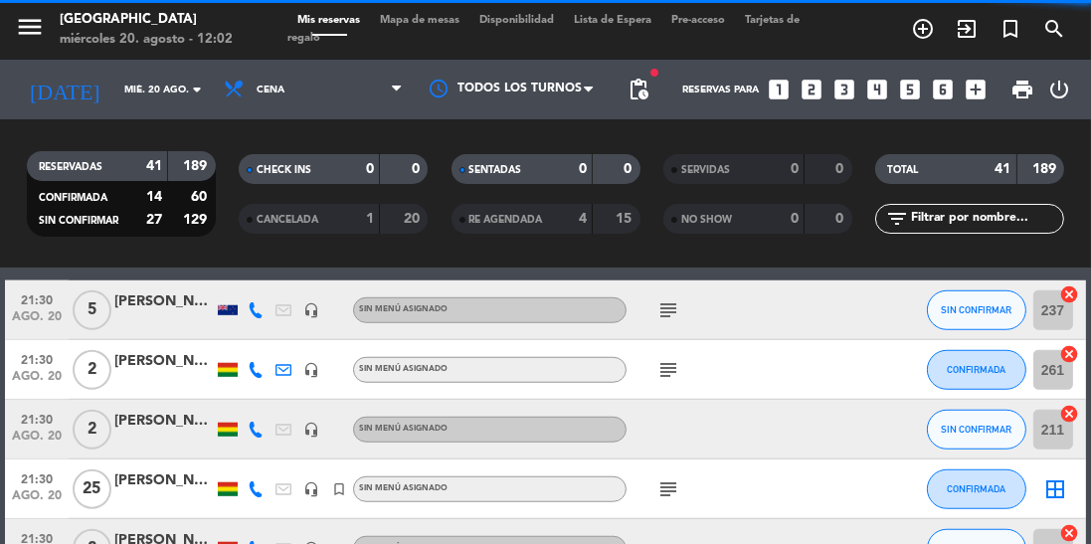
scroll to position [1895, 0]
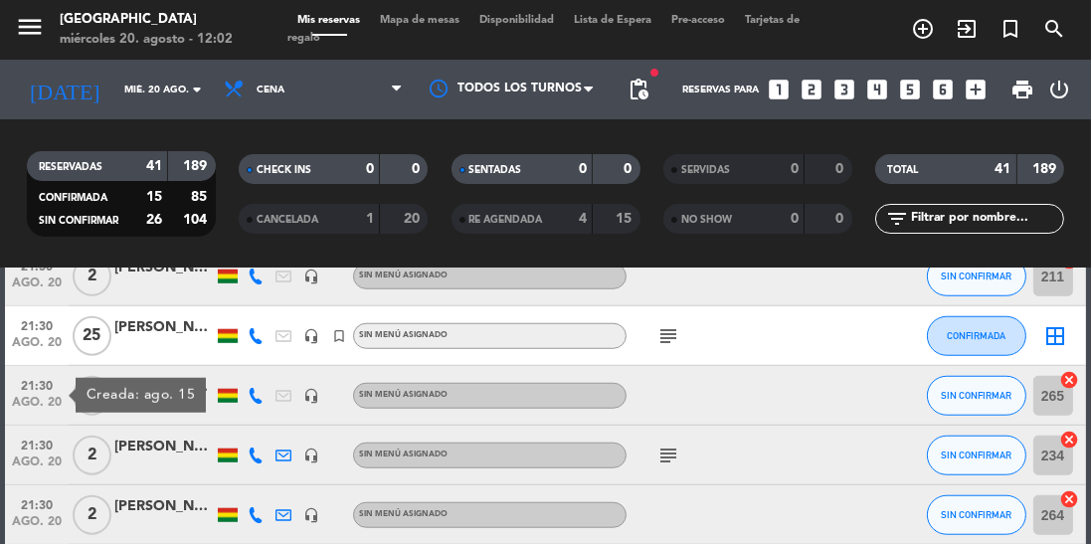
click at [36, 463] on span "ago. 20" at bounding box center [37, 466] width 50 height 23
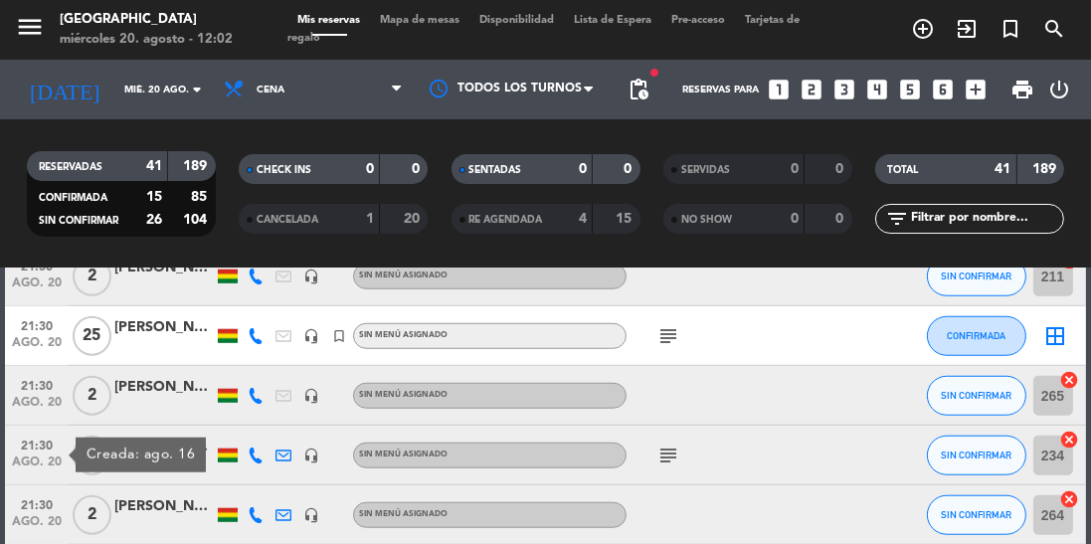
click at [41, 507] on span "21:30" at bounding box center [37, 503] width 50 height 23
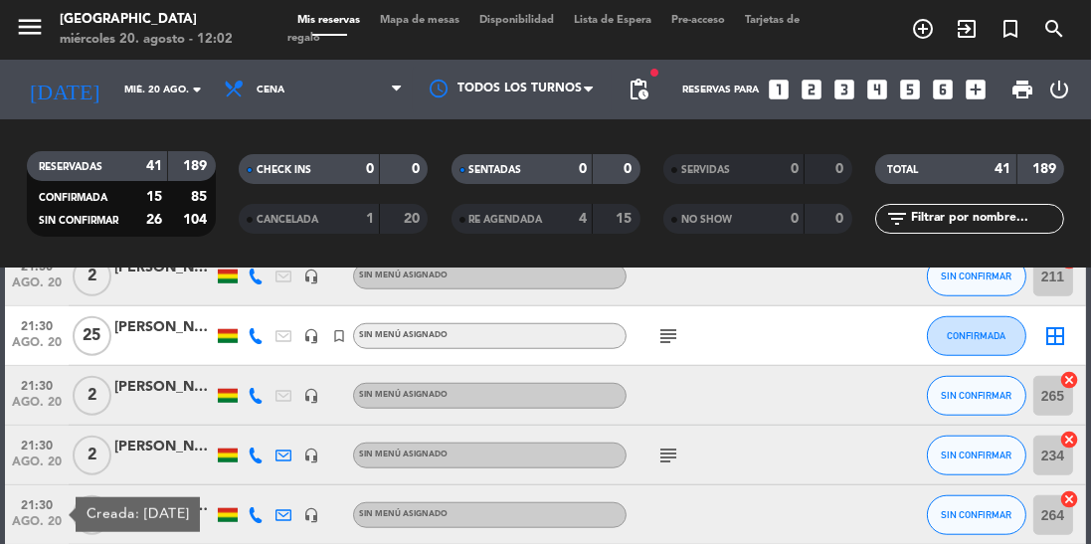
scroll to position [2059, 0]
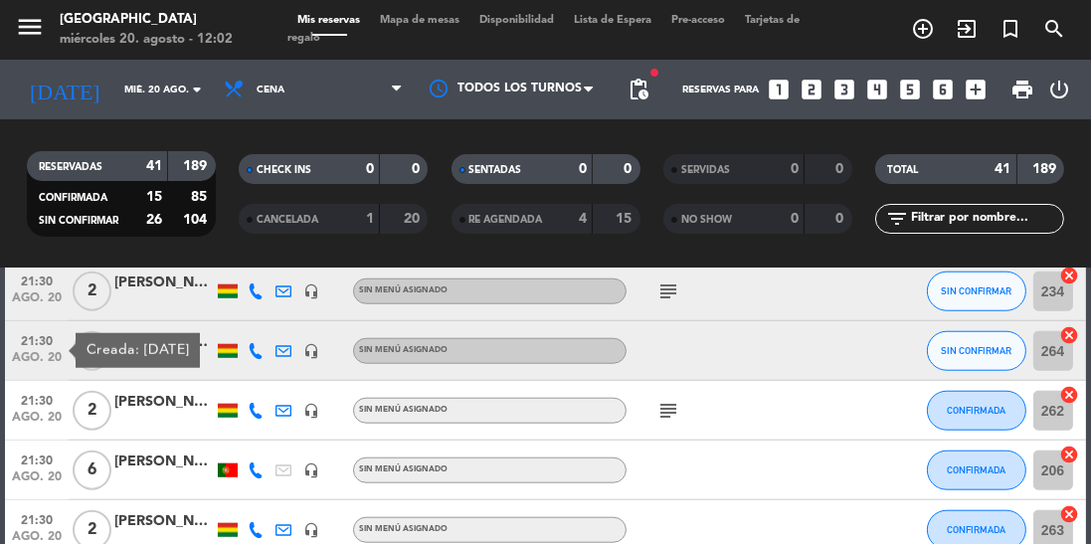
click at [24, 431] on span "ago. 20" at bounding box center [37, 422] width 50 height 23
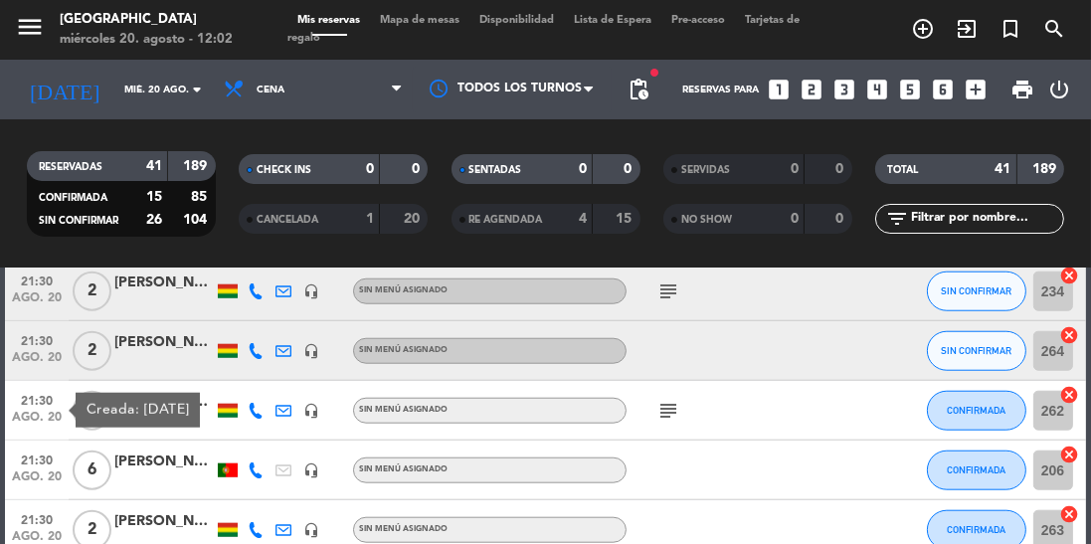
click at [52, 468] on span "21:30" at bounding box center [37, 458] width 50 height 23
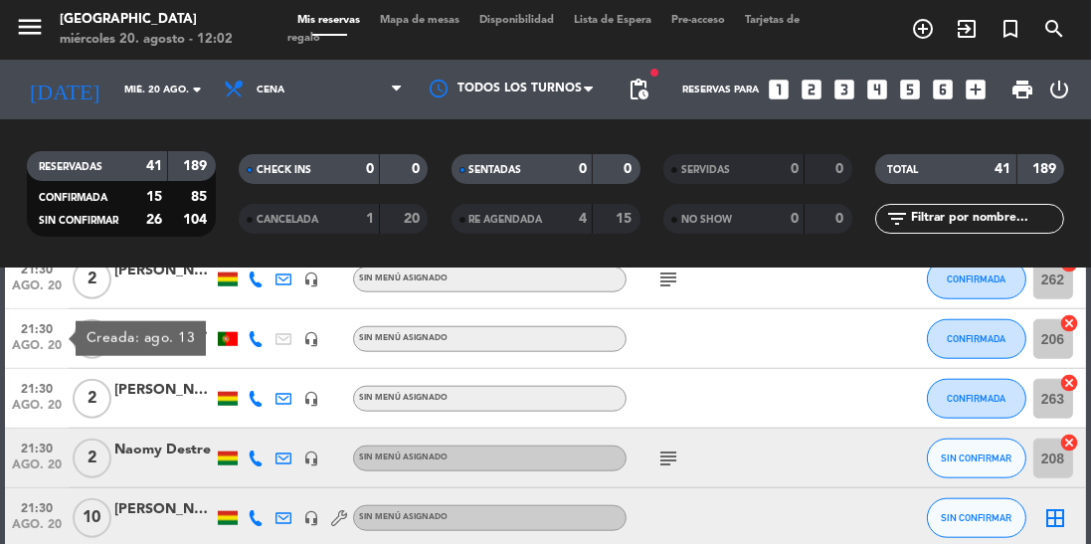
scroll to position [2196, 0]
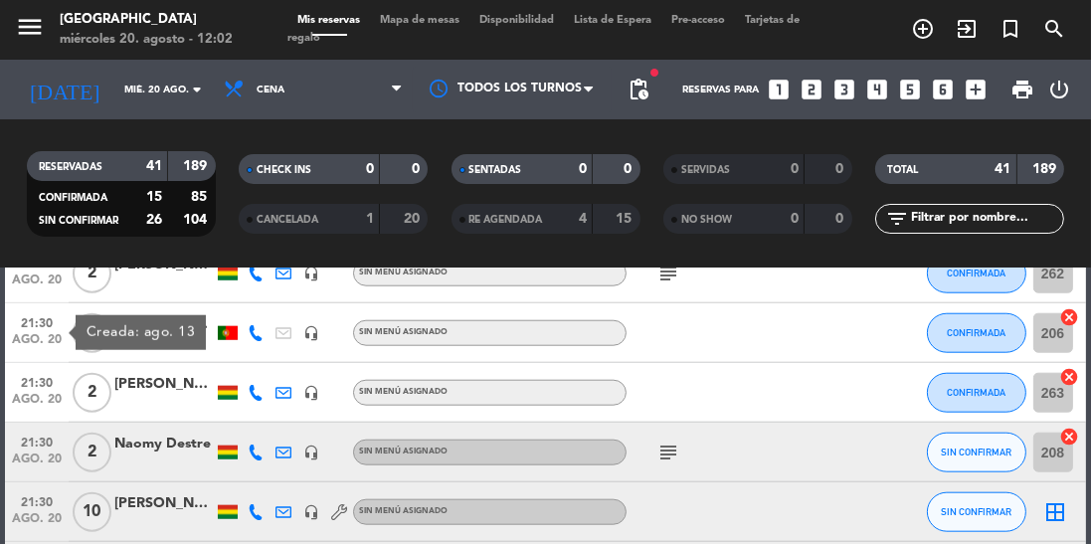
click at [30, 406] on span "ago. 20" at bounding box center [37, 404] width 50 height 23
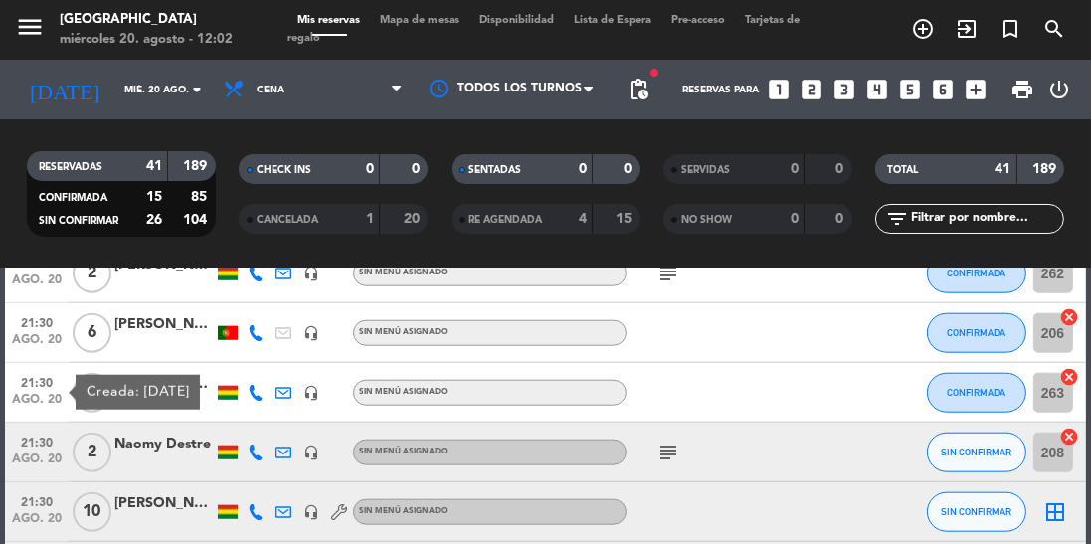
click at [50, 467] on span "ago. 20" at bounding box center [37, 463] width 50 height 23
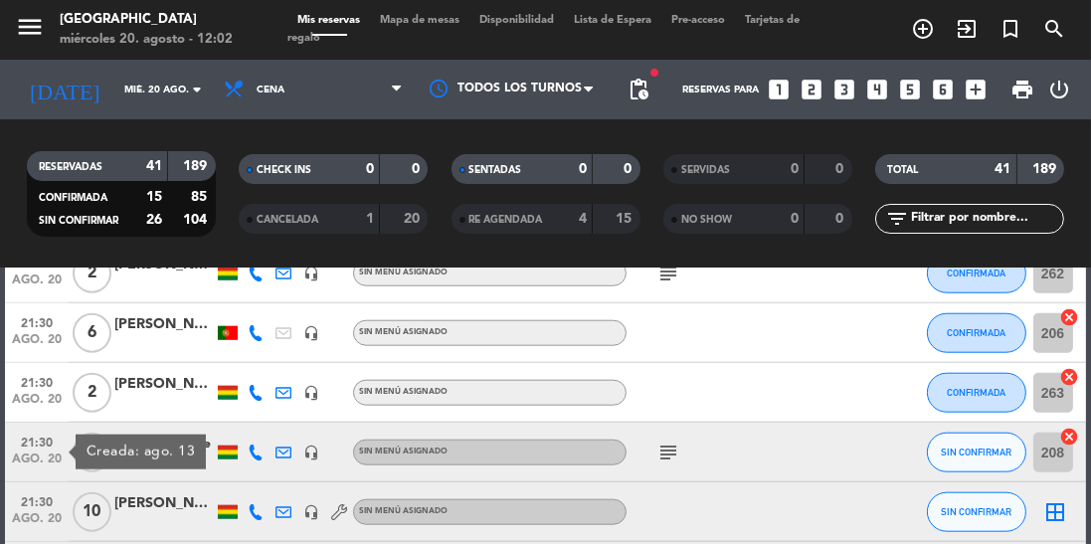
click at [41, 515] on span "ago. 20" at bounding box center [37, 523] width 50 height 23
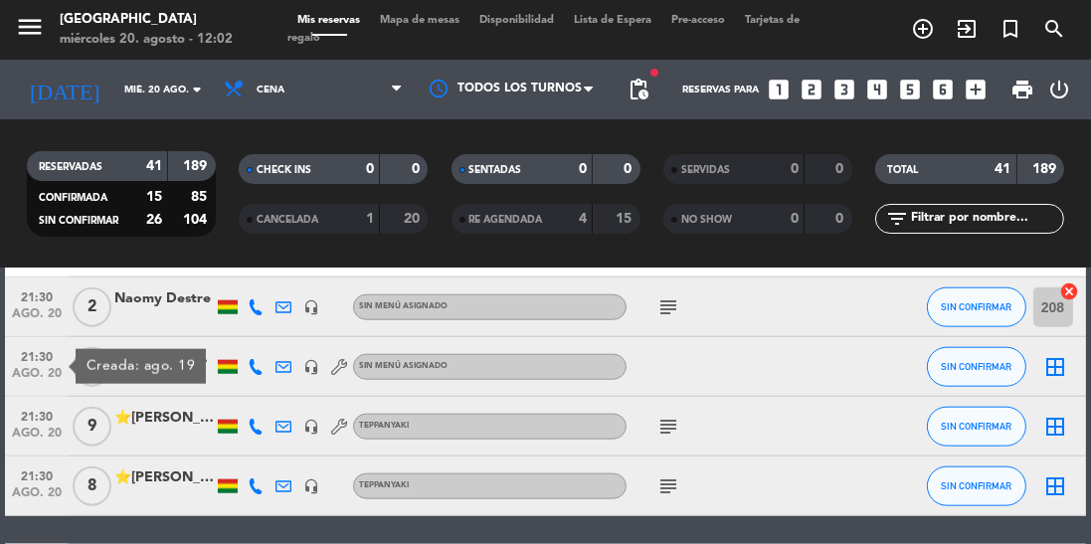
scroll to position [2359, 0]
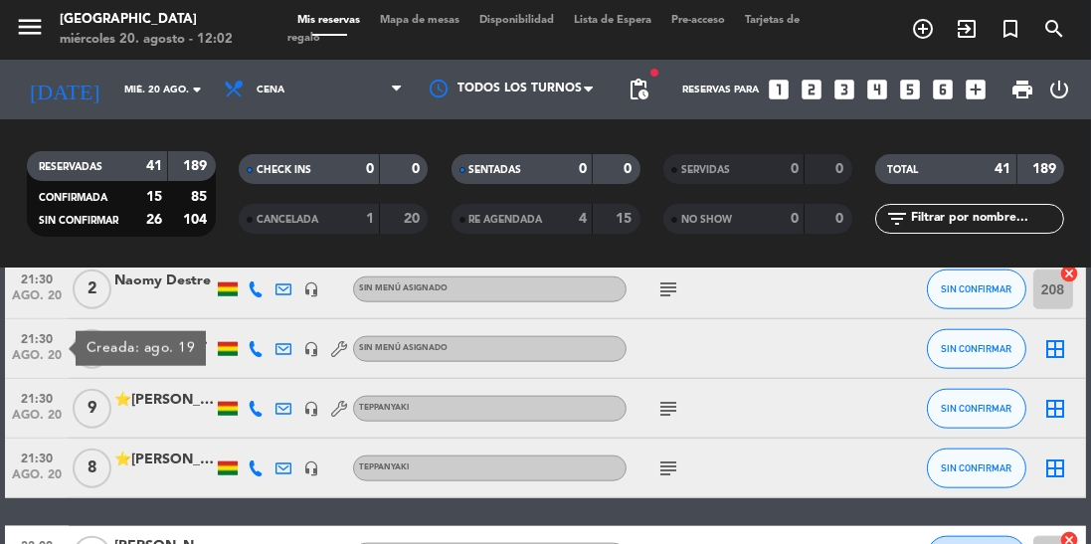
click at [35, 414] on span "ago. 20" at bounding box center [37, 420] width 50 height 23
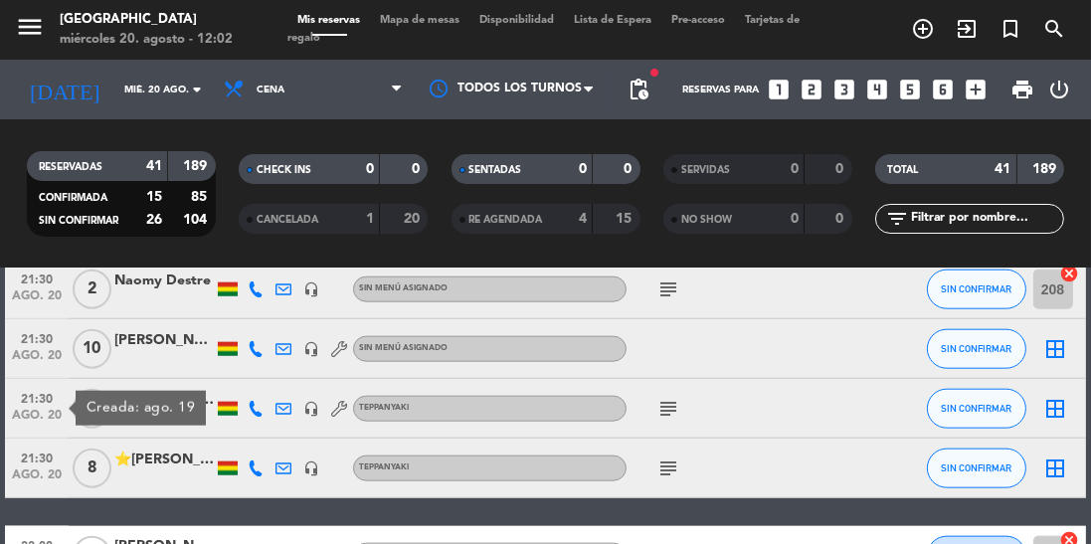
click at [34, 470] on span "ago. 20" at bounding box center [37, 479] width 50 height 23
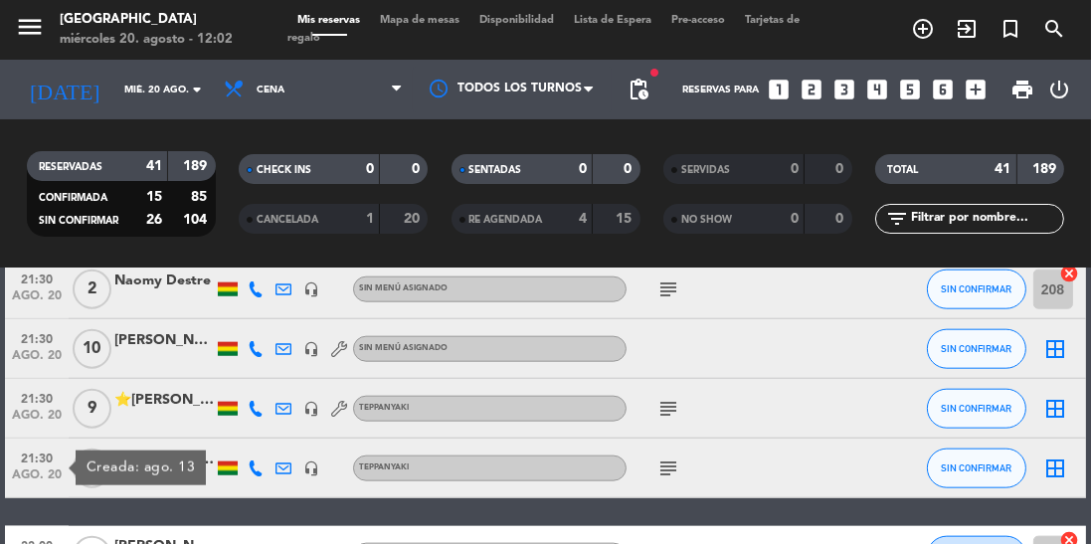
scroll to position [2404, 0]
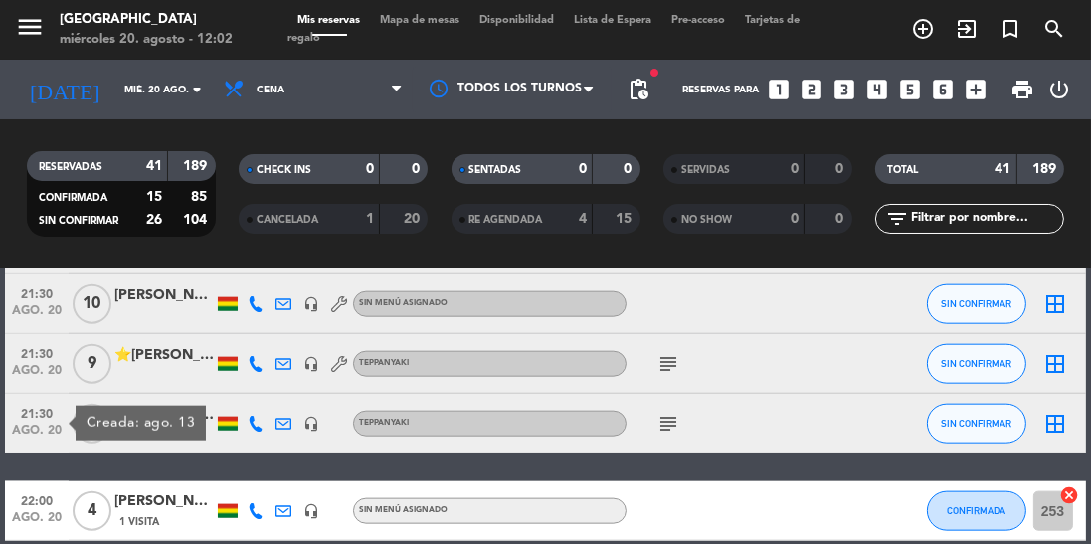
click at [32, 518] on span "ago. 20" at bounding box center [37, 522] width 50 height 23
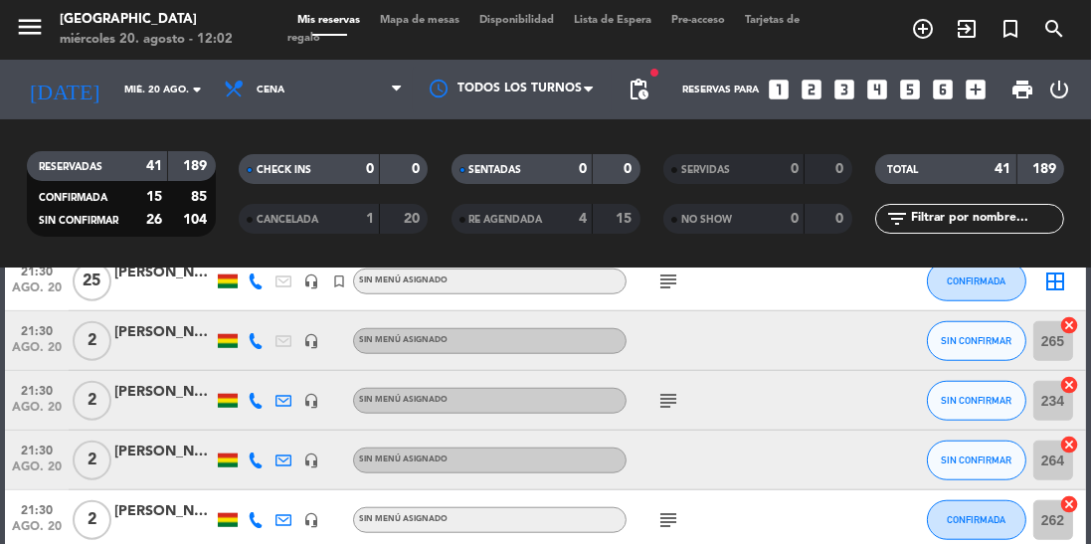
scroll to position [1827, 0]
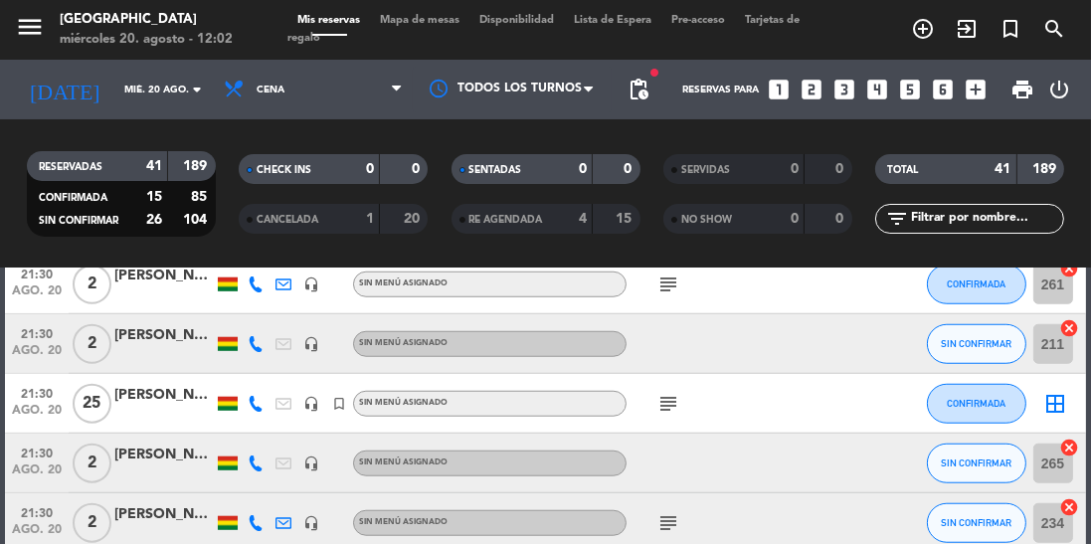
click at [256, 406] on icon at bounding box center [256, 404] width 16 height 16
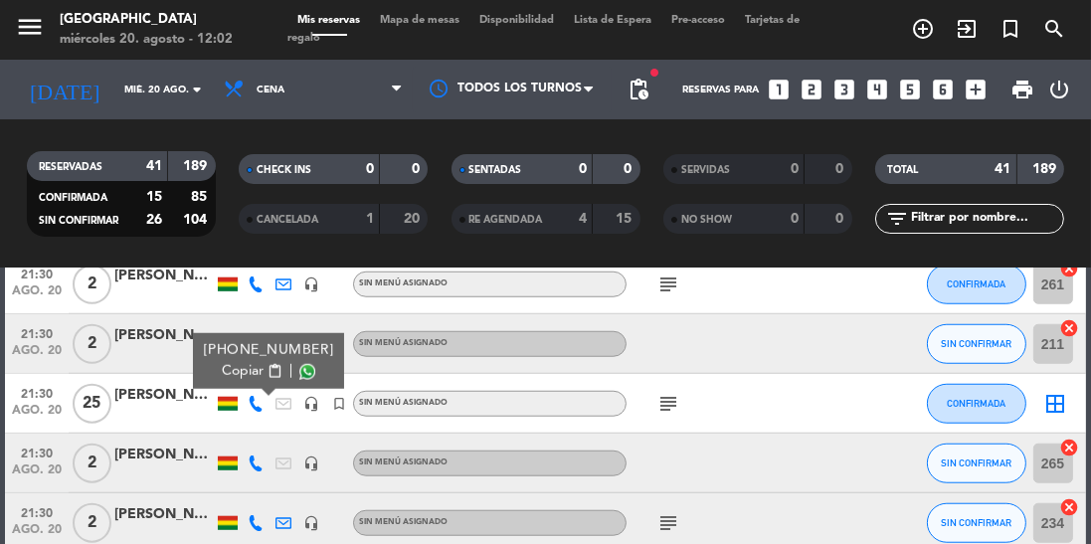
click at [299, 378] on span at bounding box center [307, 372] width 16 height 16
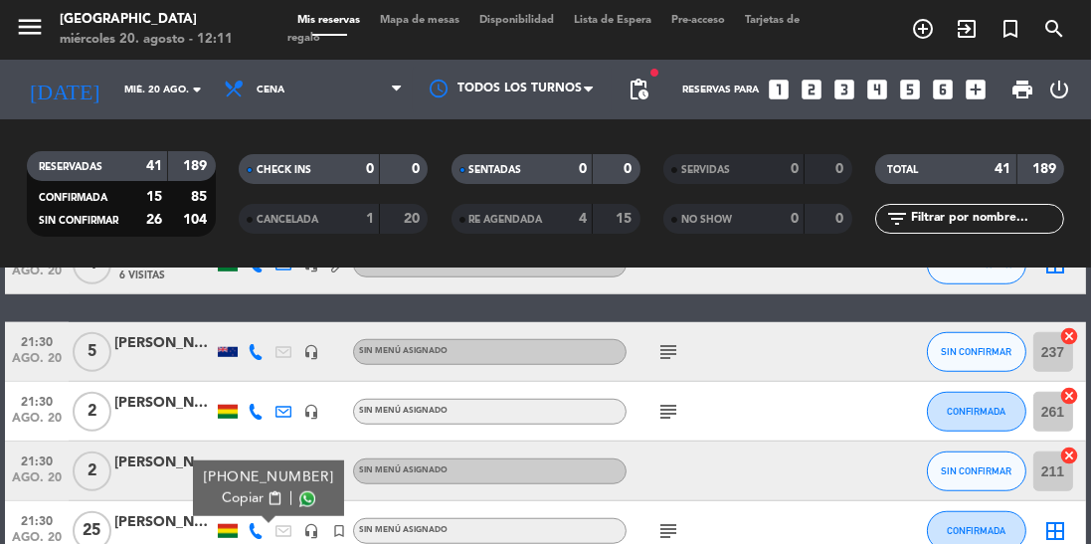
scroll to position [1746, 0]
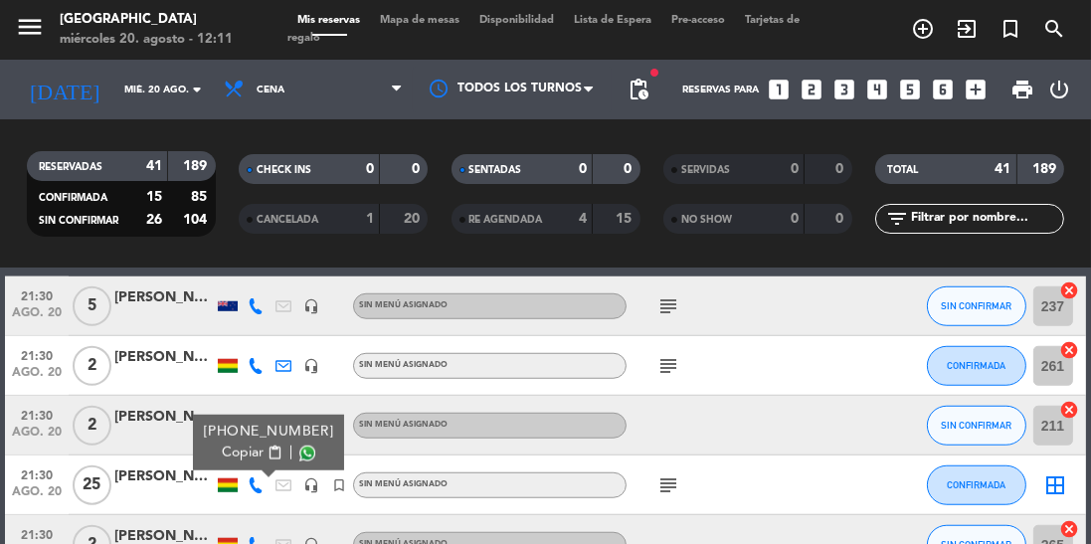
click at [7, 474] on div "21:30 [DATE]" at bounding box center [37, 484] width 64 height 59
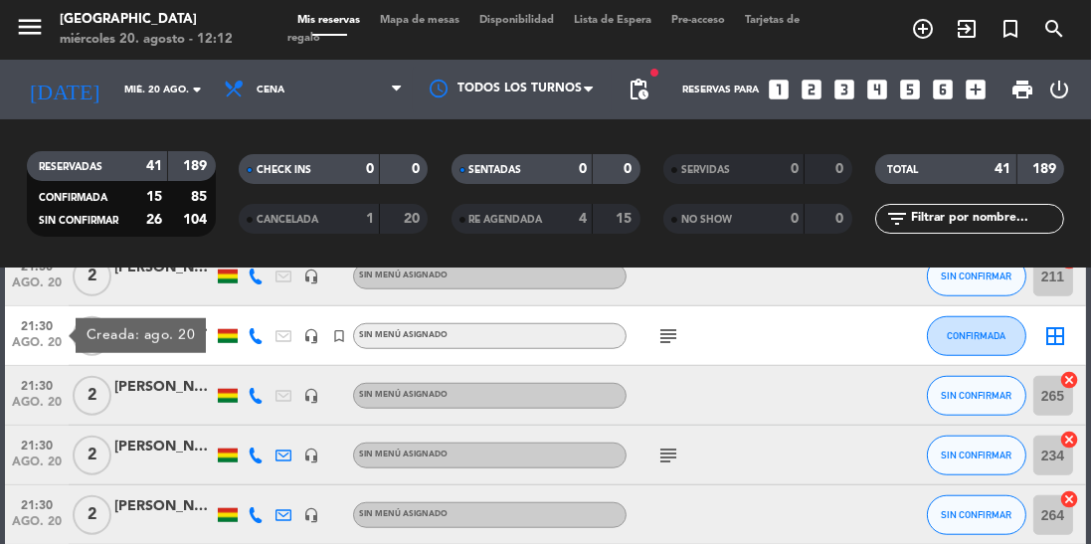
scroll to position [1926, 0]
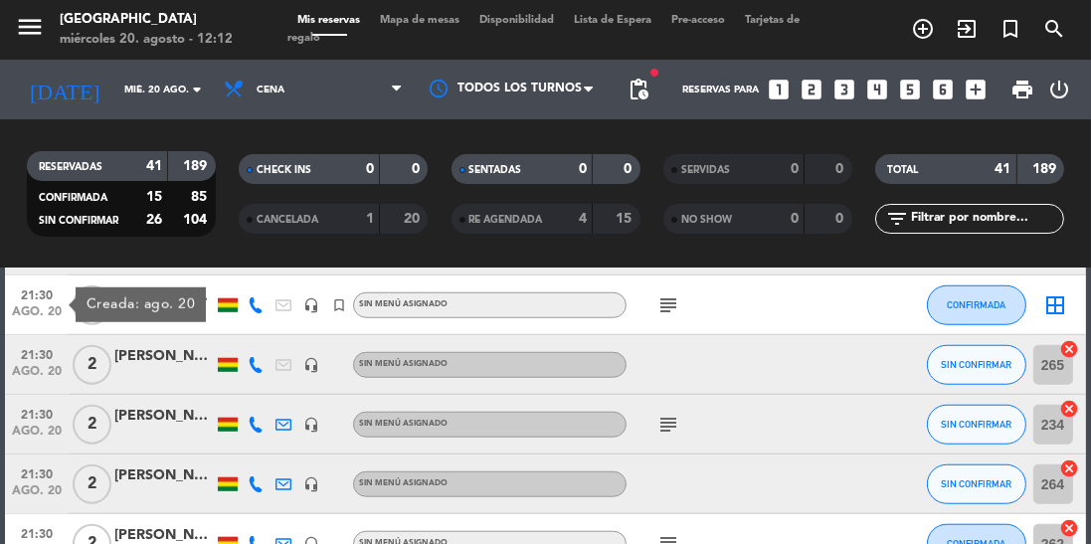
click at [5, 469] on div "21:30 [DATE]" at bounding box center [37, 483] width 64 height 59
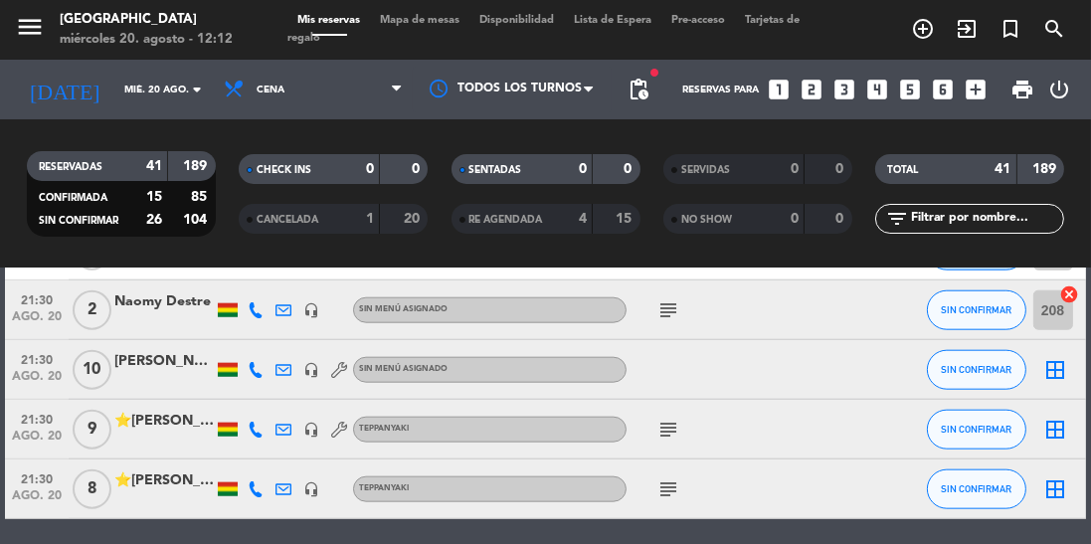
scroll to position [2404, 0]
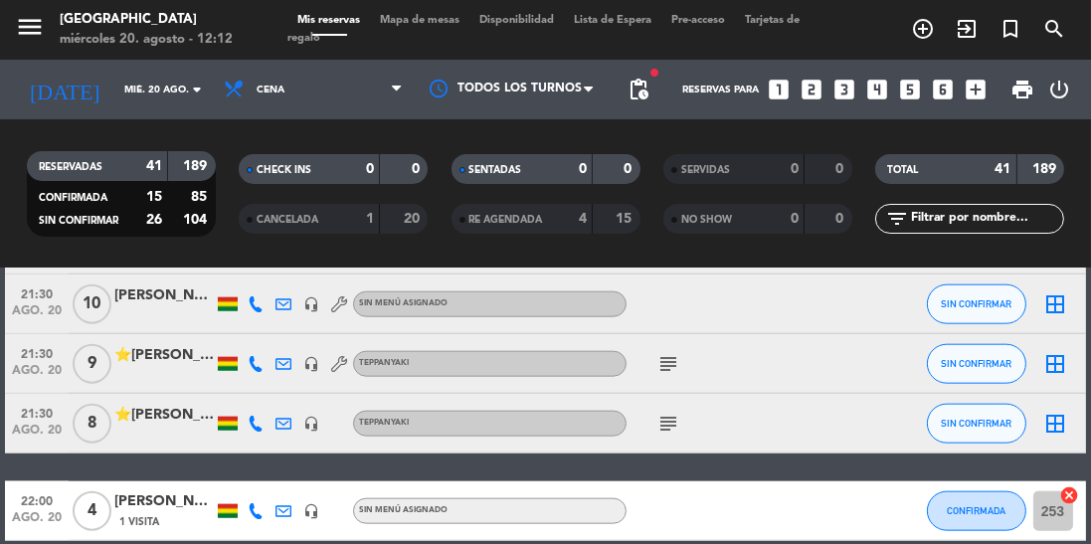
click at [395, 354] on div "Teppanyaki" at bounding box center [489, 364] width 273 height 26
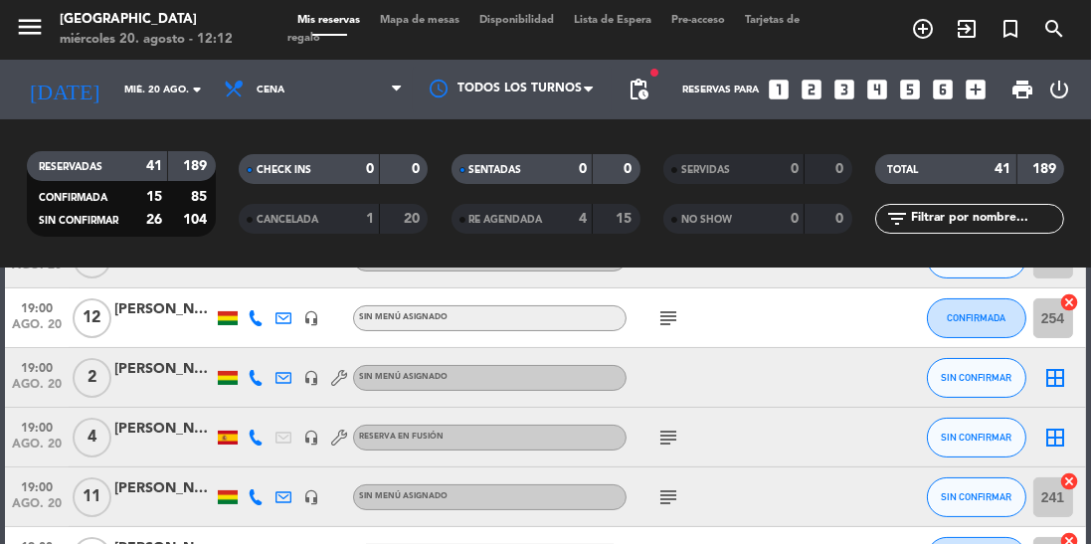
scroll to position [0, 0]
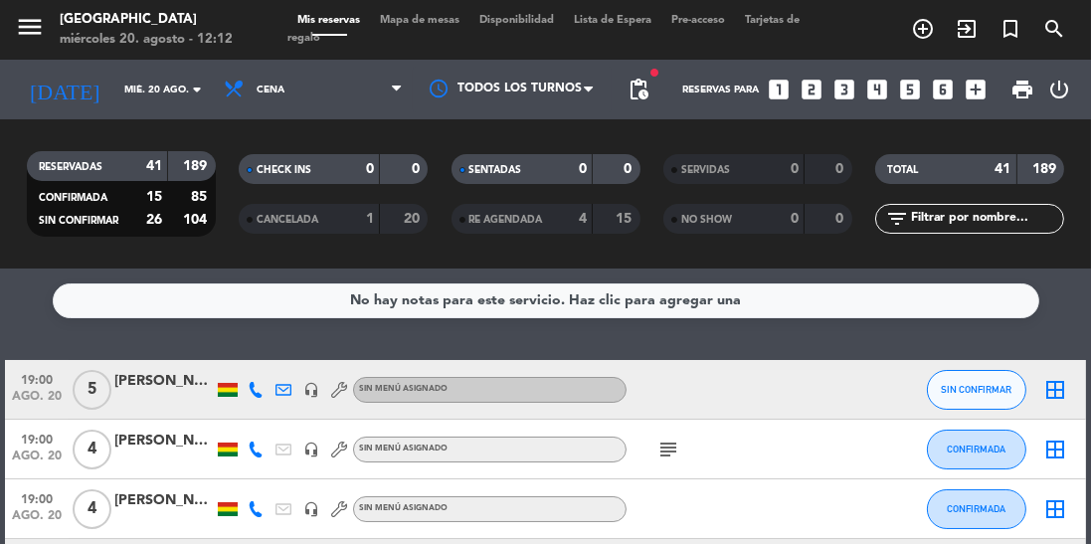
click at [255, 393] on icon at bounding box center [256, 390] width 16 height 16
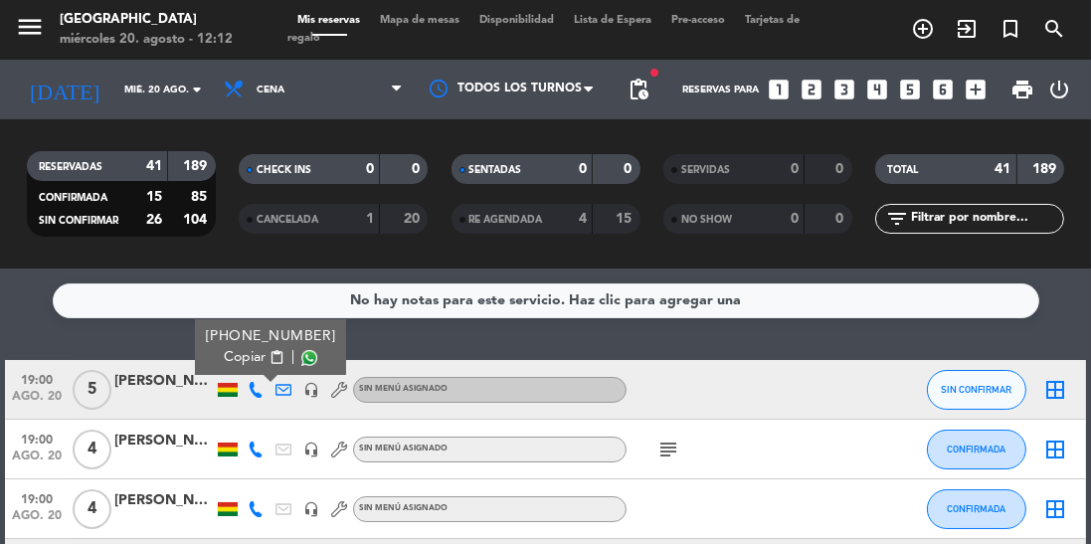
click at [301, 361] on span at bounding box center [309, 358] width 16 height 16
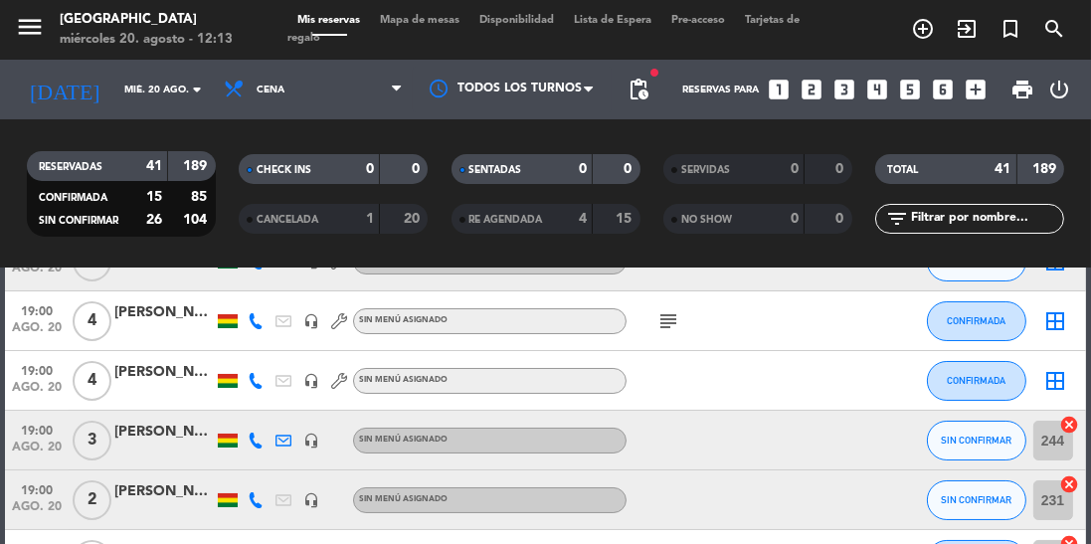
scroll to position [168, 0]
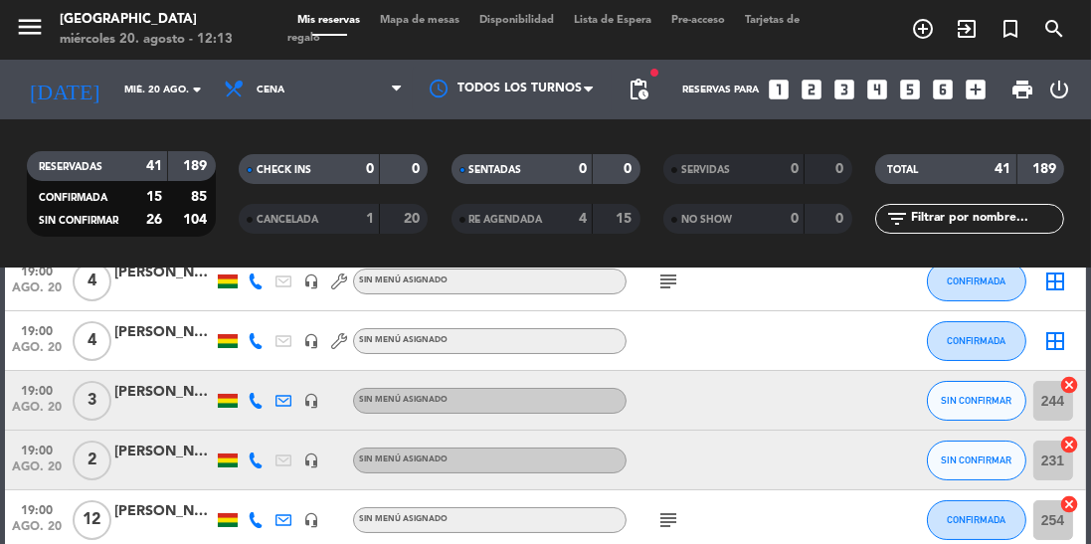
click at [260, 405] on icon at bounding box center [256, 401] width 16 height 16
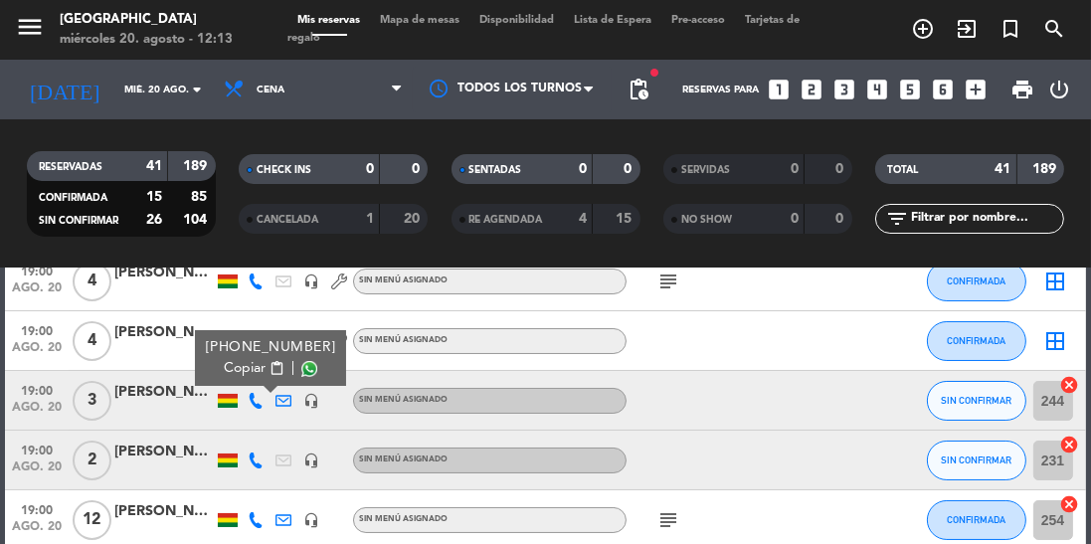
click at [301, 368] on span at bounding box center [309, 369] width 16 height 16
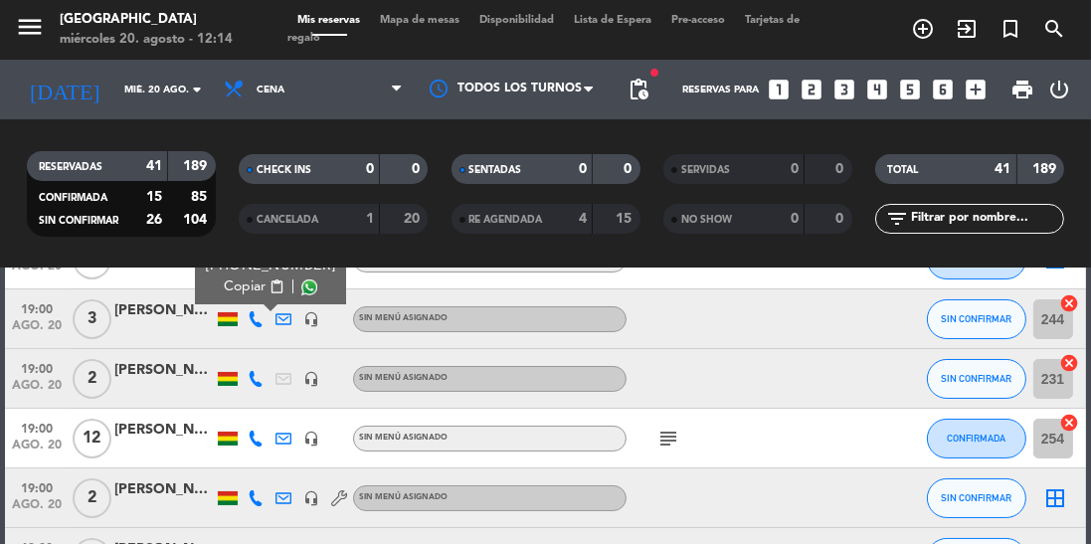
click at [256, 386] on icon at bounding box center [256, 379] width 16 height 16
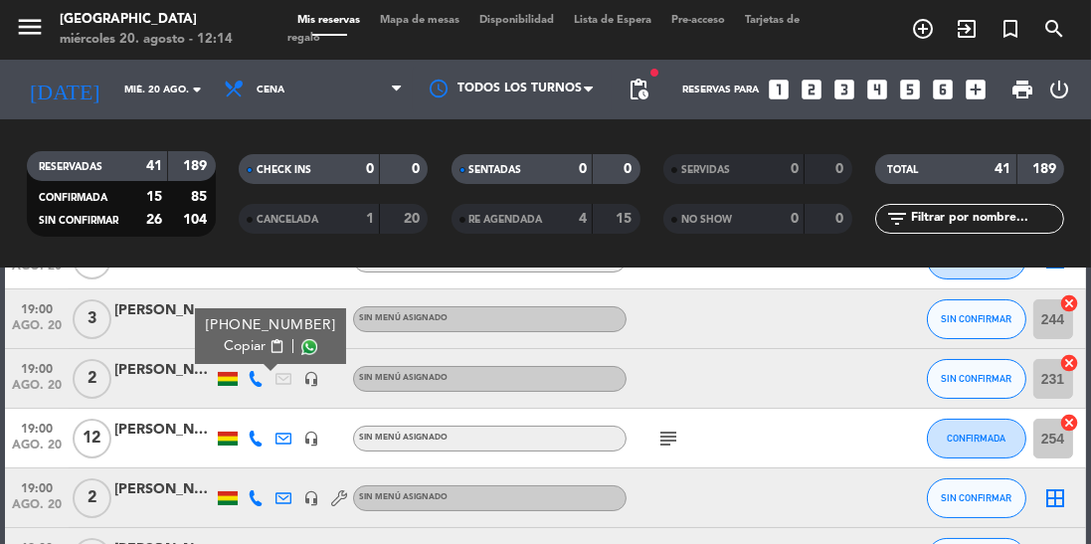
click at [301, 351] on span at bounding box center [309, 347] width 16 height 16
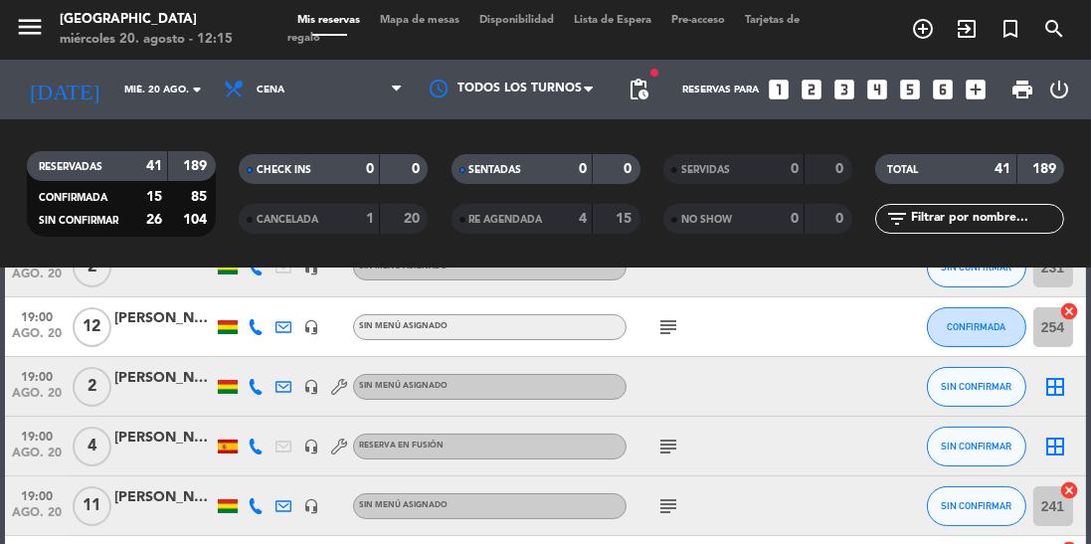
scroll to position [364, 0]
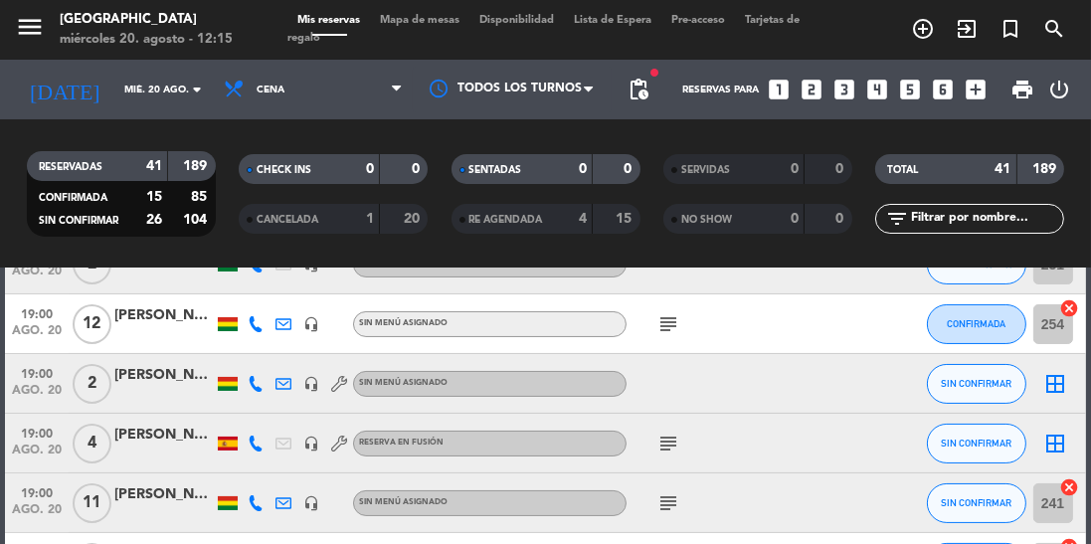
click at [255, 388] on icon at bounding box center [256, 384] width 16 height 16
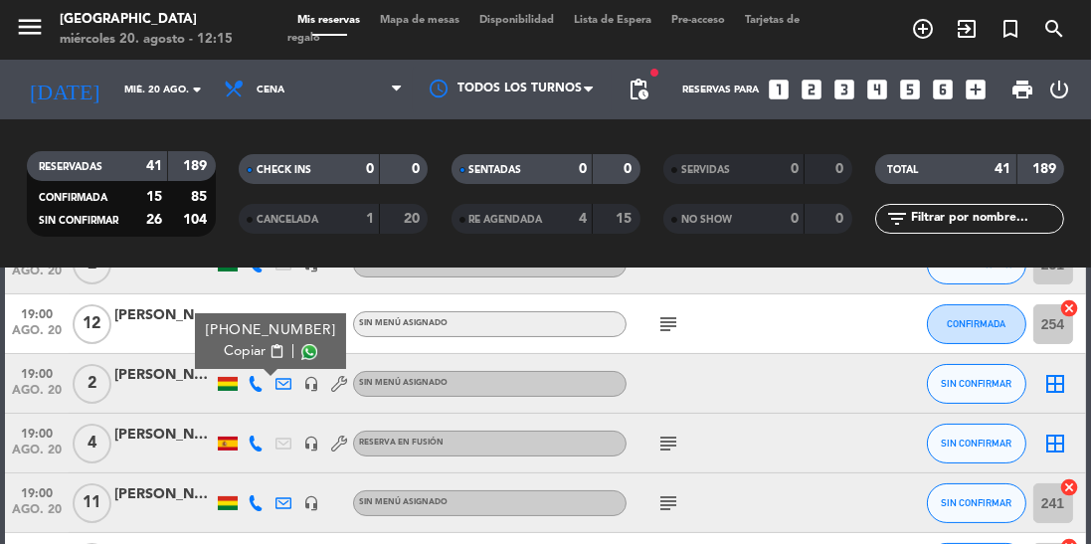
click at [301, 354] on span at bounding box center [309, 352] width 16 height 16
click at [256, 449] on icon at bounding box center [256, 443] width 16 height 16
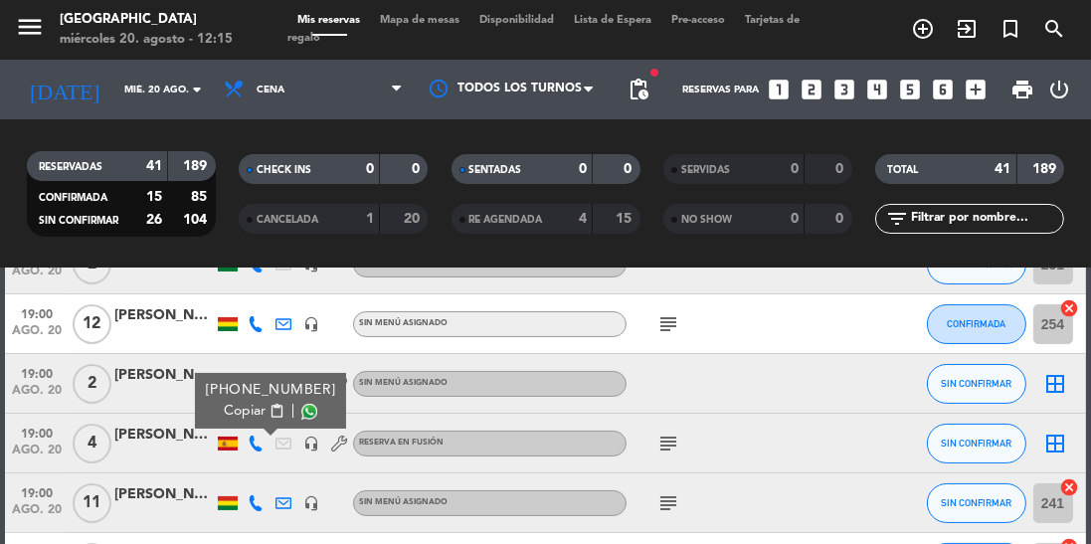
click at [302, 419] on span at bounding box center [309, 412] width 16 height 16
click at [255, 506] on icon at bounding box center [256, 503] width 16 height 16
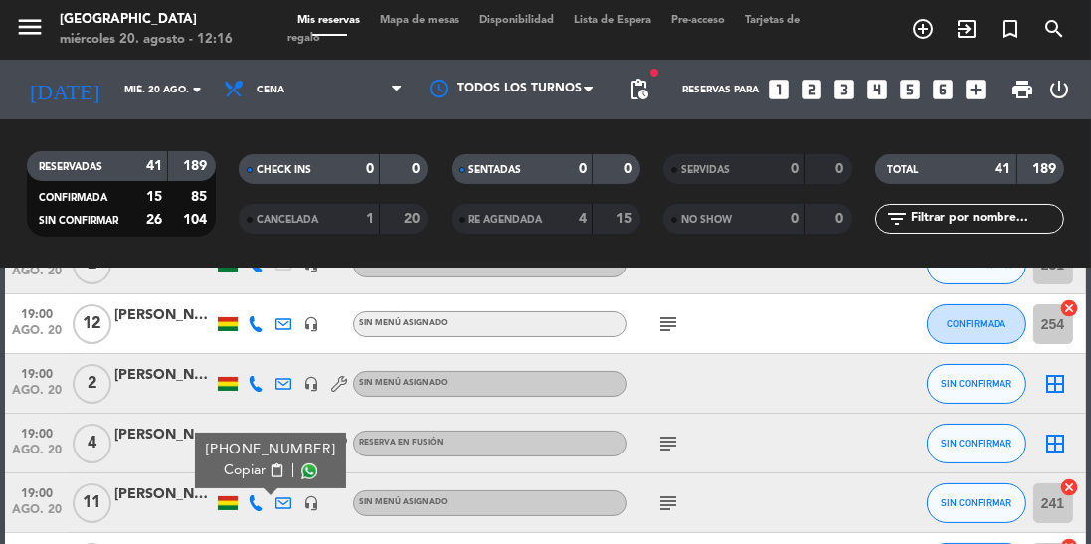
click at [301, 475] on span at bounding box center [309, 471] width 16 height 16
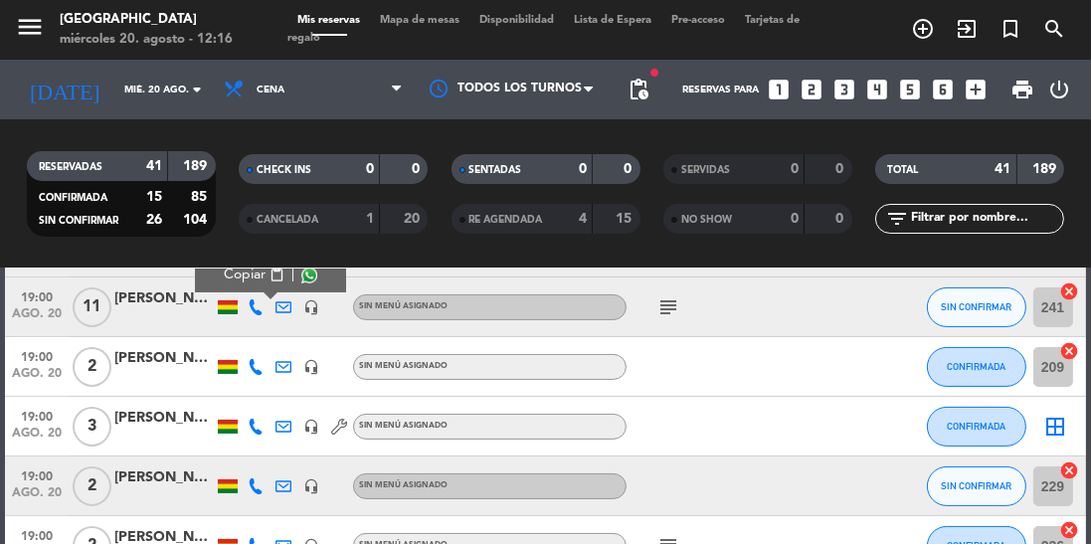
scroll to position [632, 0]
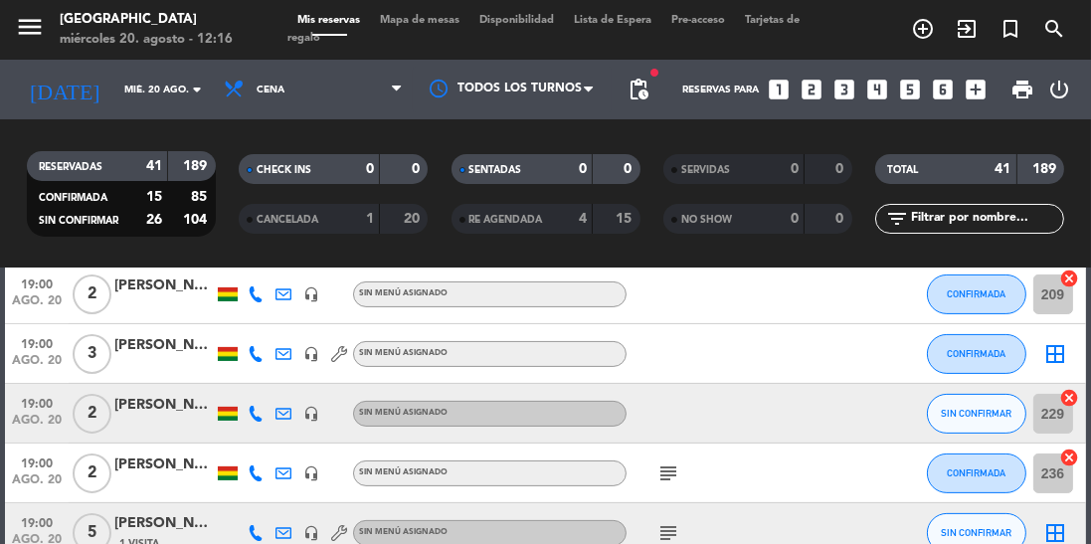
click at [255, 416] on icon at bounding box center [256, 414] width 16 height 16
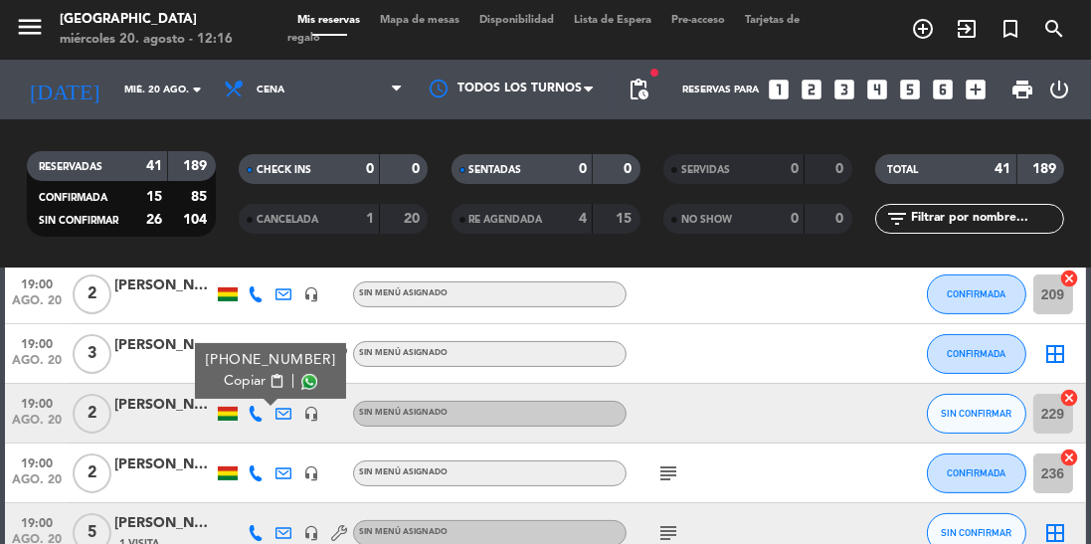
click at [301, 389] on span at bounding box center [309, 382] width 16 height 16
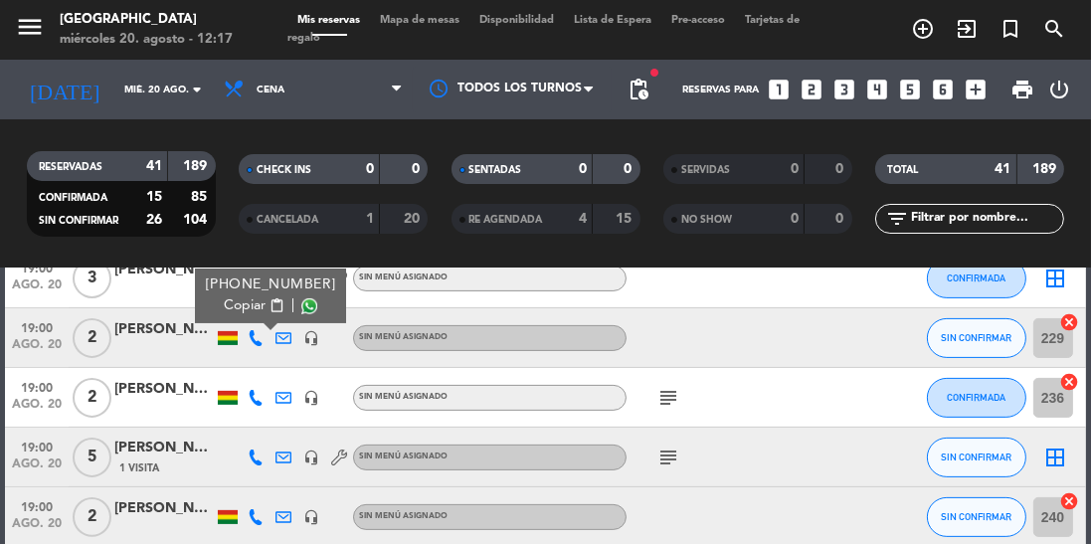
scroll to position [753, 0]
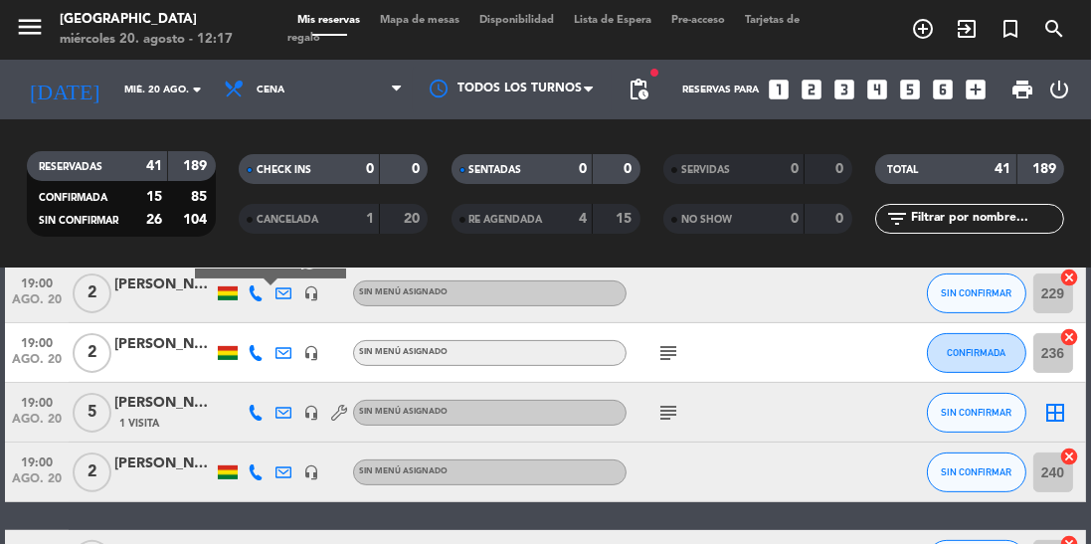
click at [256, 417] on icon at bounding box center [256, 413] width 16 height 16
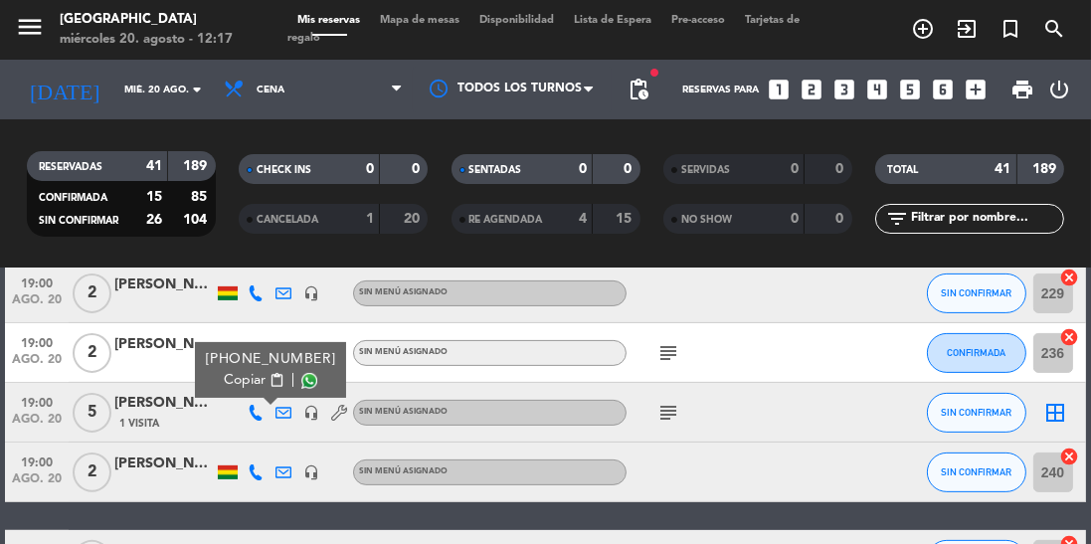
click at [301, 384] on span at bounding box center [309, 381] width 16 height 16
click at [263, 474] on icon at bounding box center [256, 472] width 16 height 16
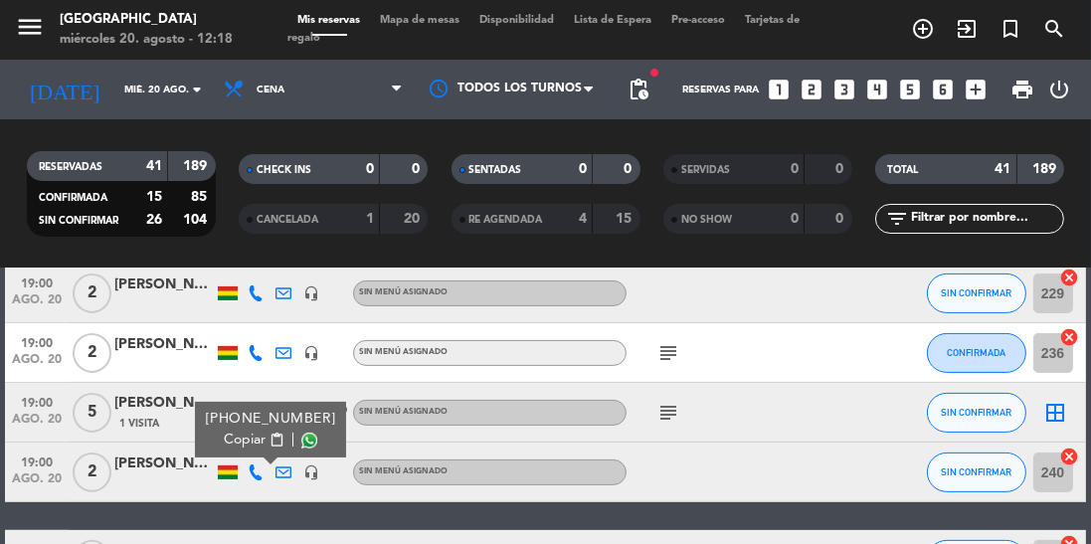
click at [301, 446] on span at bounding box center [309, 440] width 16 height 16
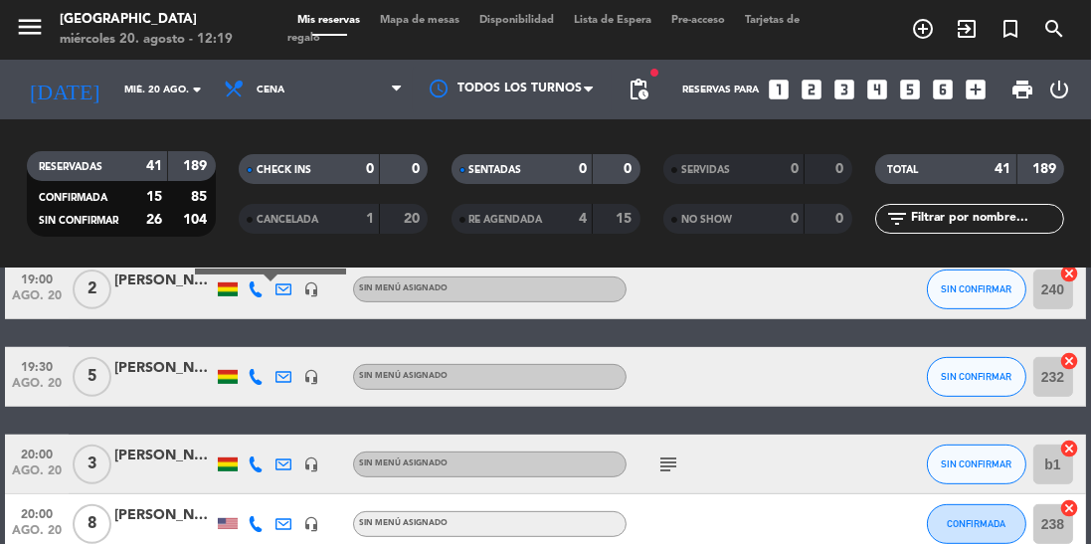
scroll to position [931, 0]
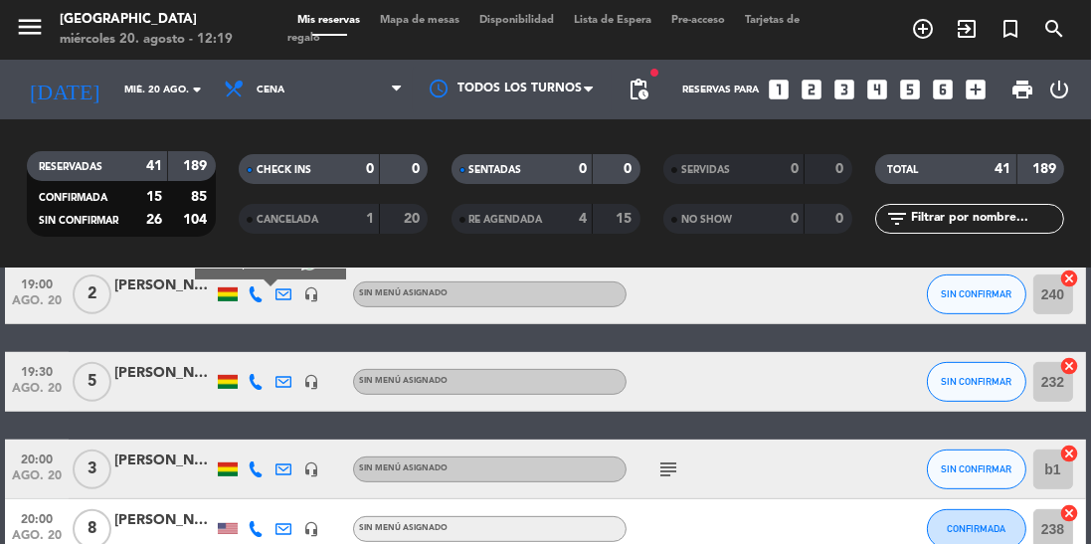
click at [256, 384] on icon at bounding box center [256, 382] width 16 height 16
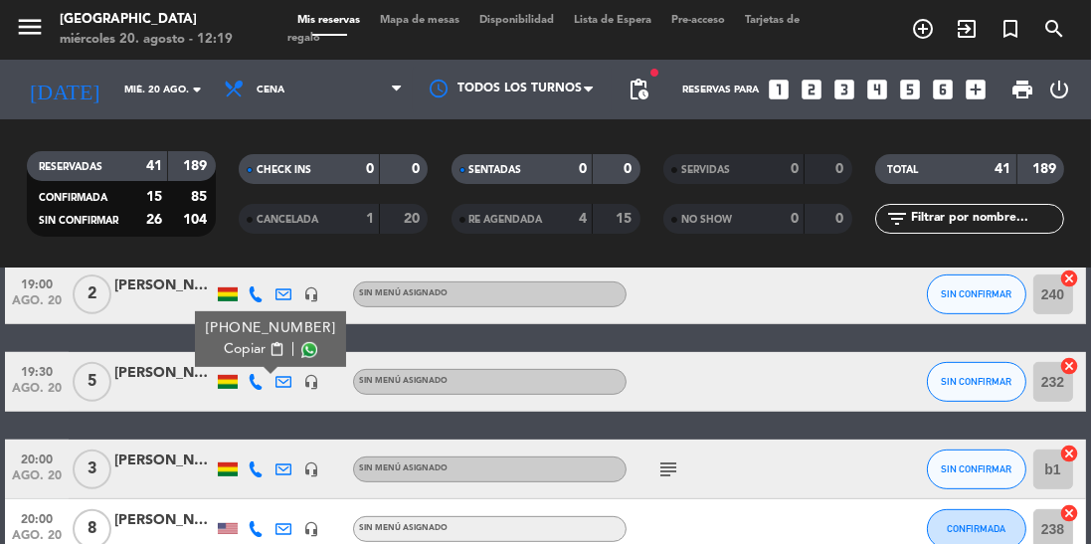
click at [301, 352] on span at bounding box center [309, 350] width 16 height 16
